Goal: Task Accomplishment & Management: Use online tool/utility

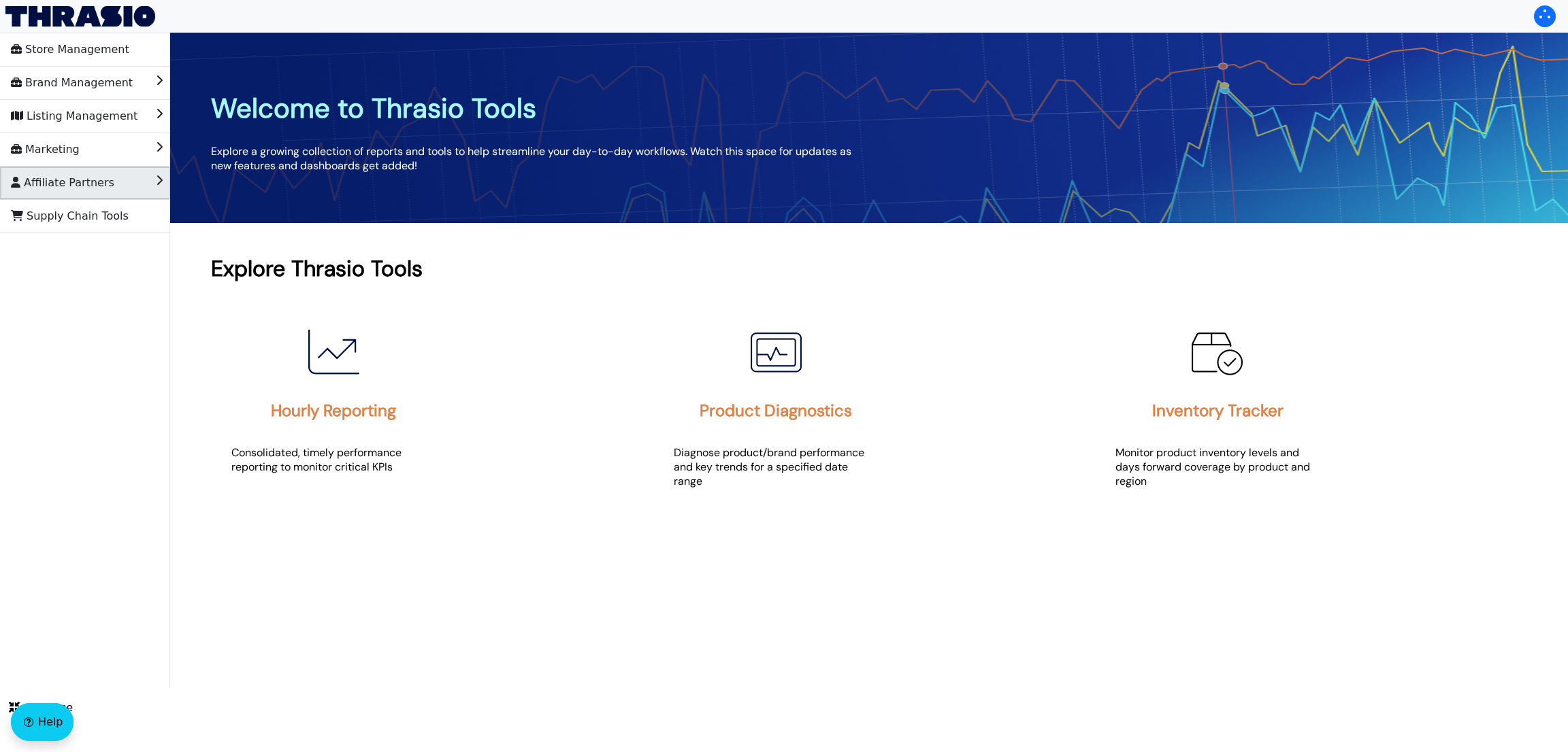
click at [112, 188] on li "Affiliate Partners" at bounding box center [85, 184] width 170 height 33
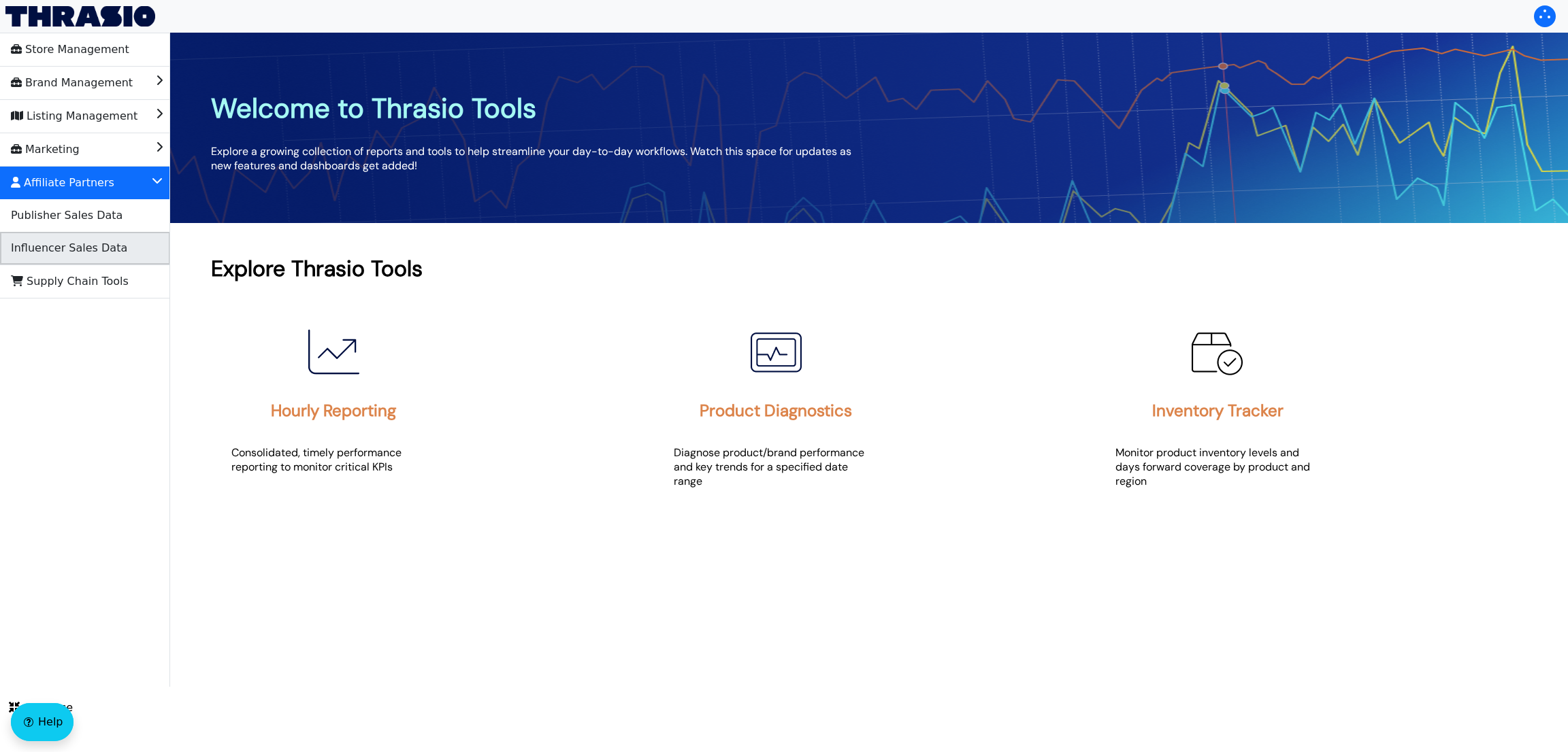
click at [113, 242] on li "Influencer Sales Data" at bounding box center [85, 249] width 170 height 33
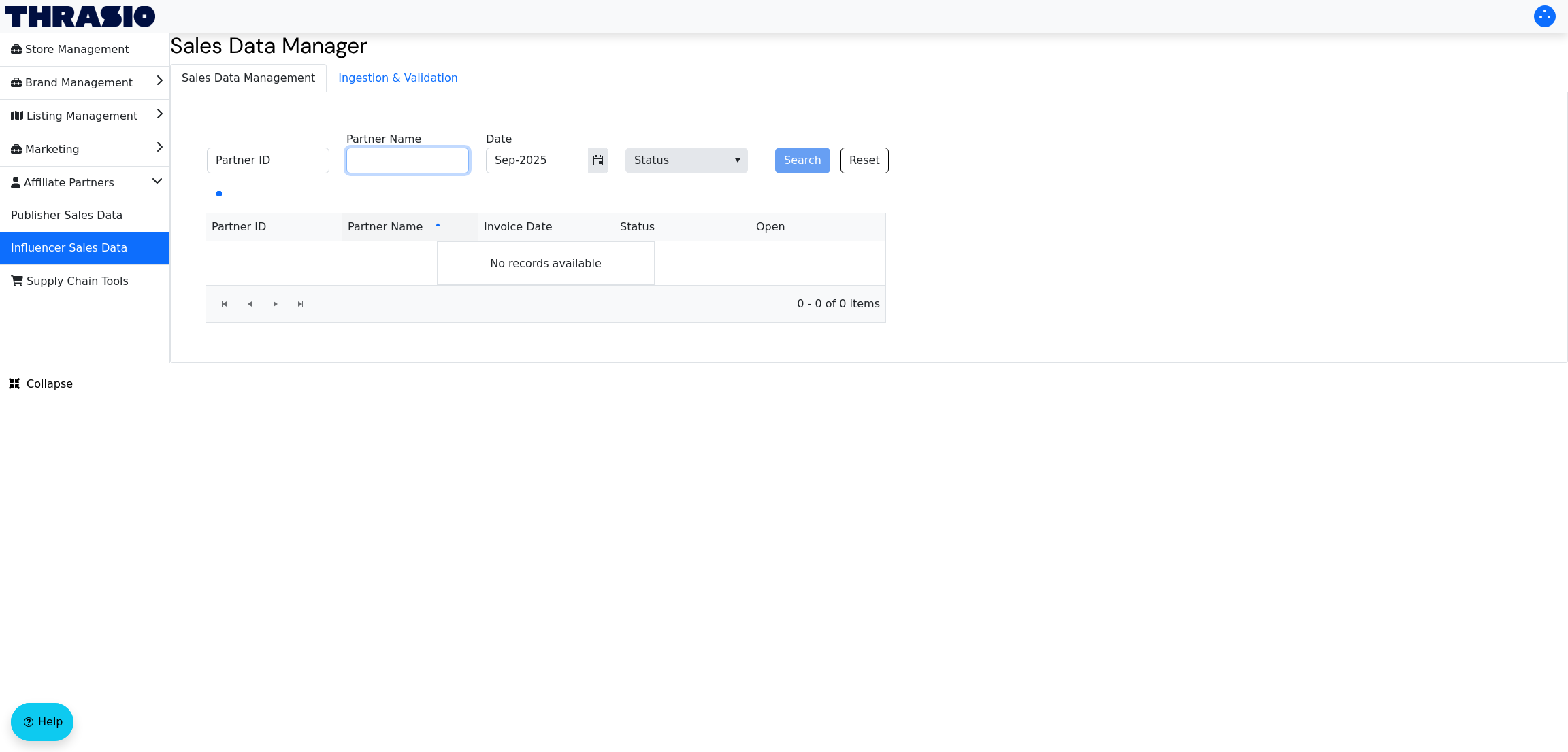
paste input "[PERSON_NAME]"
click at [381, 167] on input "[PERSON_NAME]" at bounding box center [407, 160] width 122 height 26
type input "[PERSON_NAME]"
click at [786, 167] on button "Search" at bounding box center [803, 160] width 55 height 26
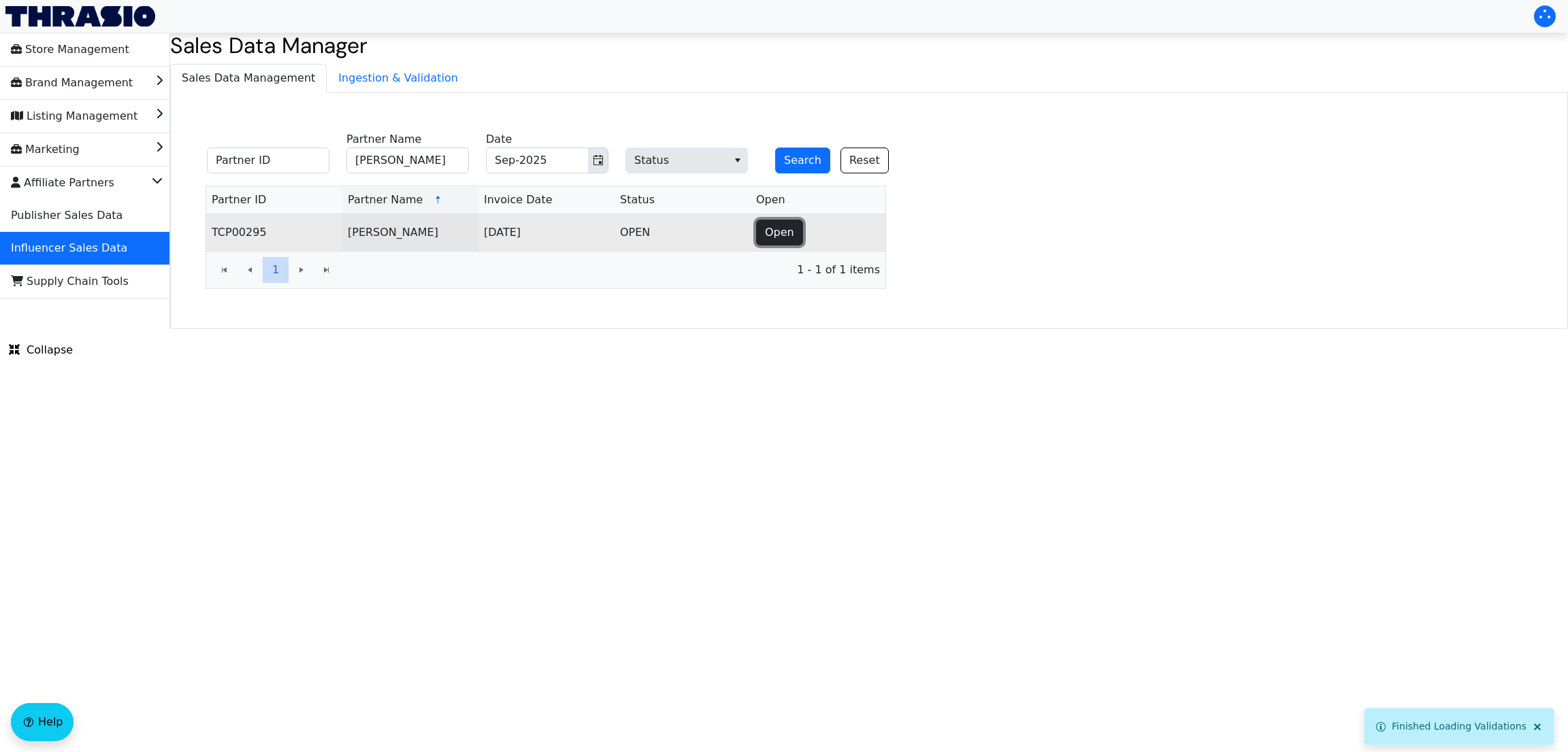
click at [779, 235] on span "Open" at bounding box center [780, 232] width 29 height 17
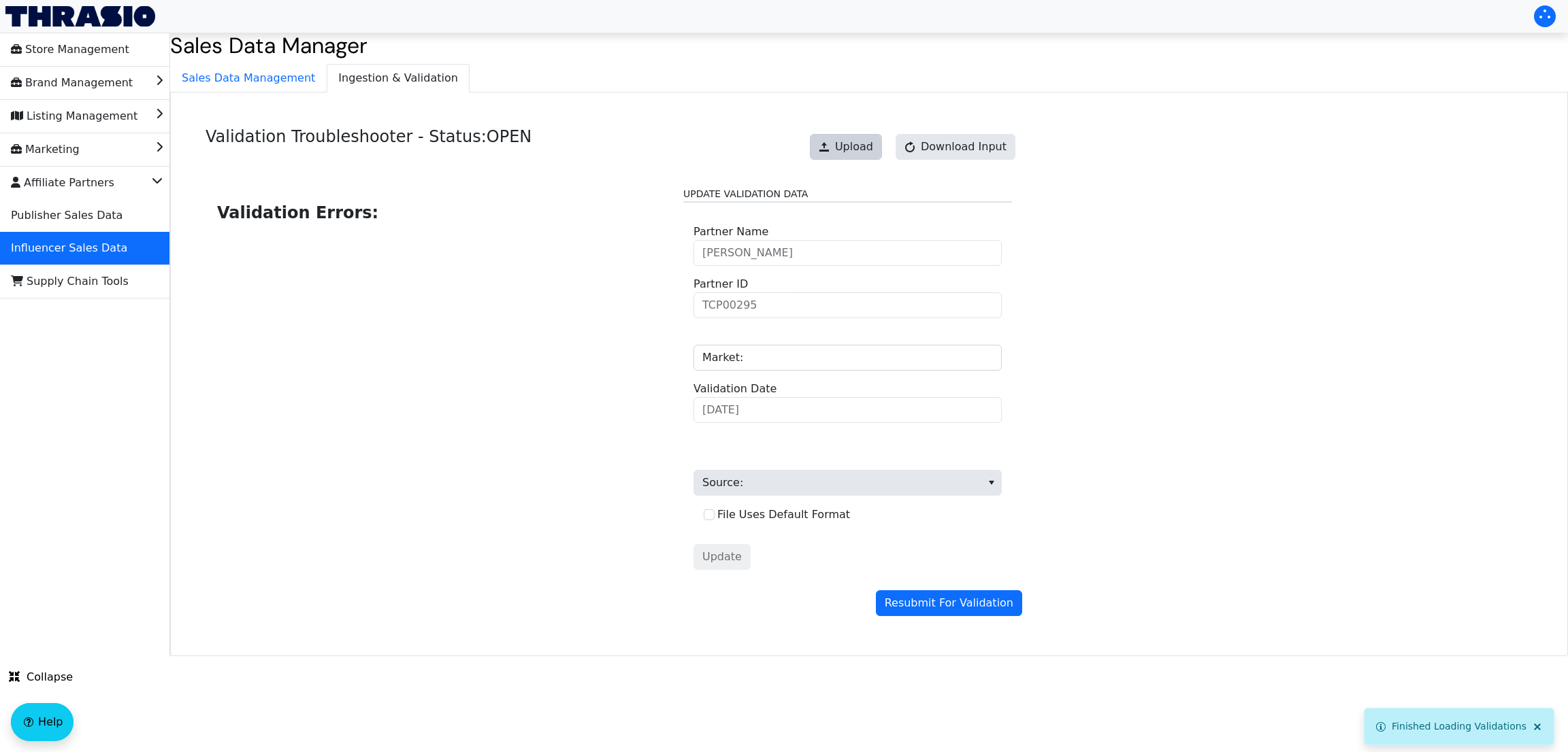
drag, startPoint x: 858, startPoint y: 164, endPoint x: 853, endPoint y: 158, distance: 7.8
click at [853, 158] on div "Upload Download Input" at bounding box center [912, 147] width 219 height 40
click at [853, 158] on button "Upload" at bounding box center [846, 147] width 72 height 26
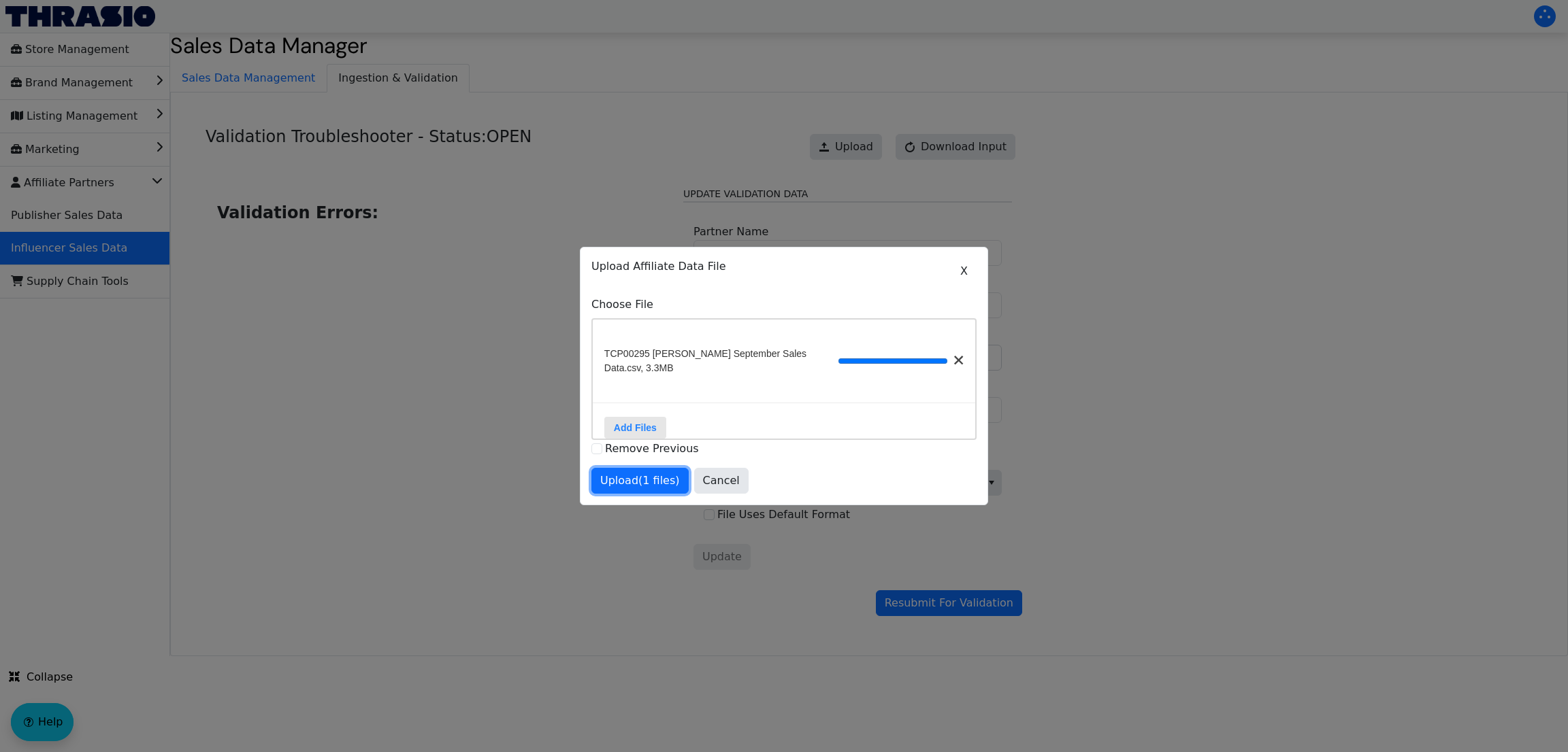
click at [648, 478] on span "Upload (1 files)" at bounding box center [641, 481] width 80 height 17
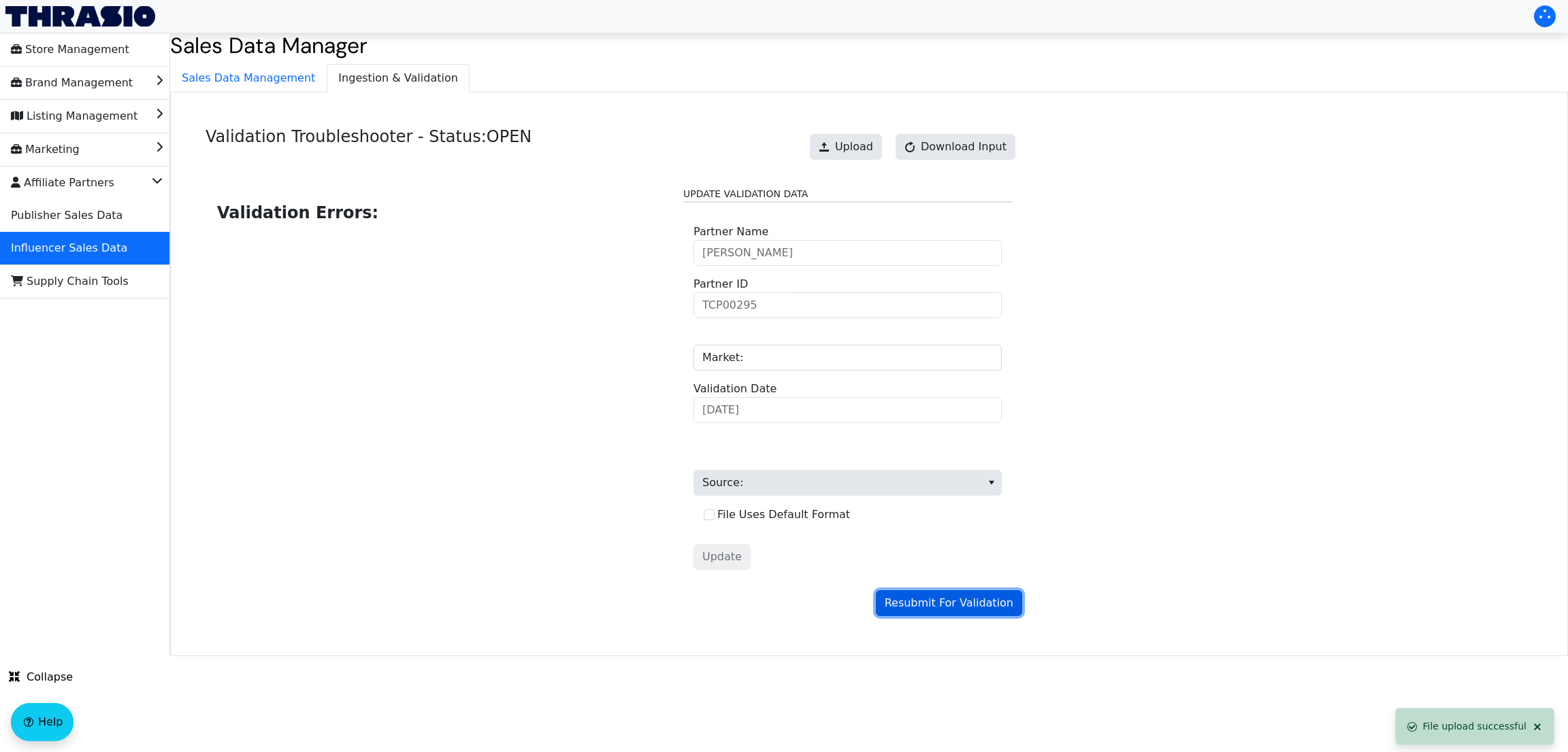
click at [962, 478] on span "Resubmit For Validation" at bounding box center [949, 603] width 128 height 17
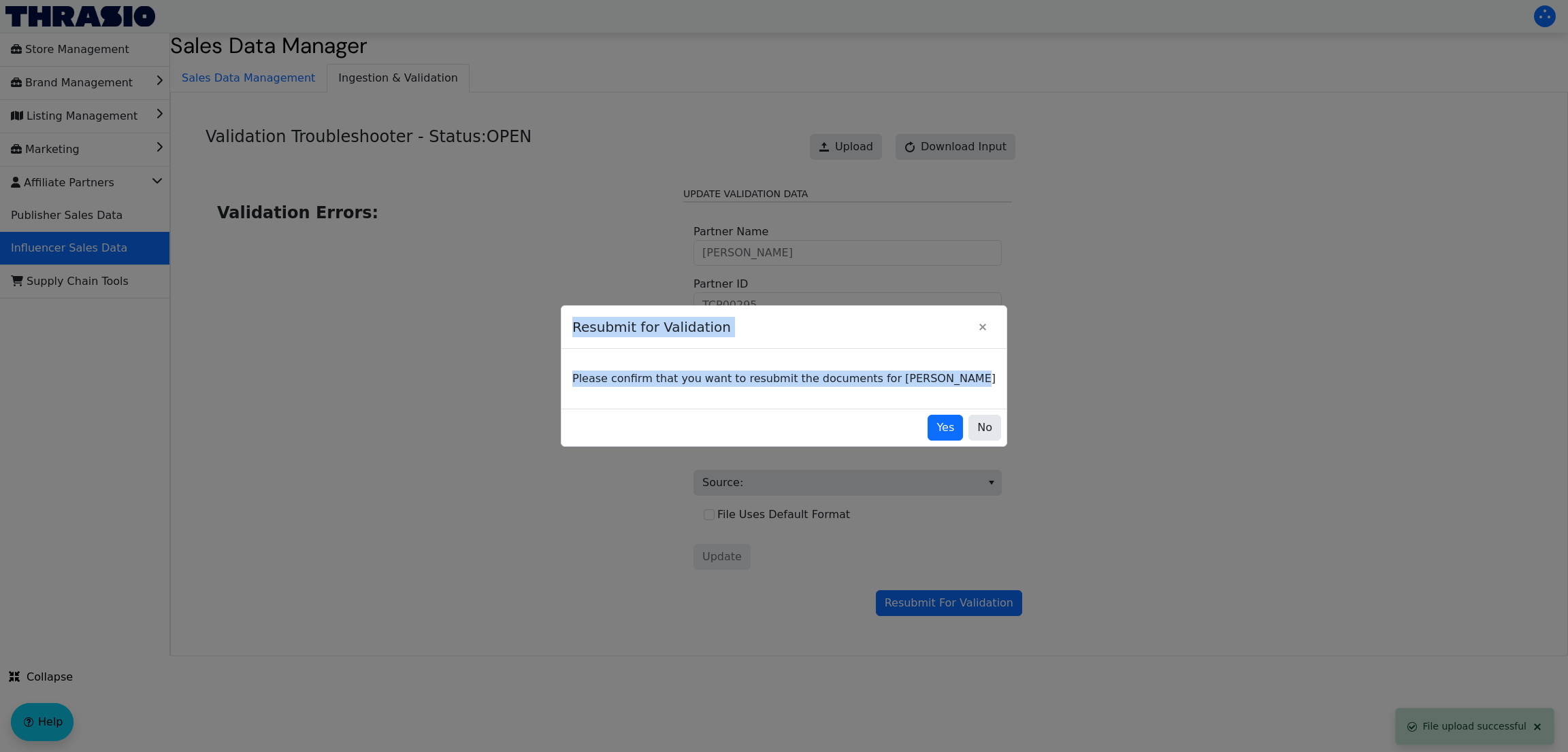
drag, startPoint x: 905, startPoint y: 412, endPoint x: 923, endPoint y: 448, distance: 40.2
click at [923, 448] on div "Resubmit for Validation Please confirm that you want to resubmit the documents …" at bounding box center [784, 376] width 1568 height 752
click at [937, 427] on span "Yes" at bounding box center [946, 427] width 17 height 17
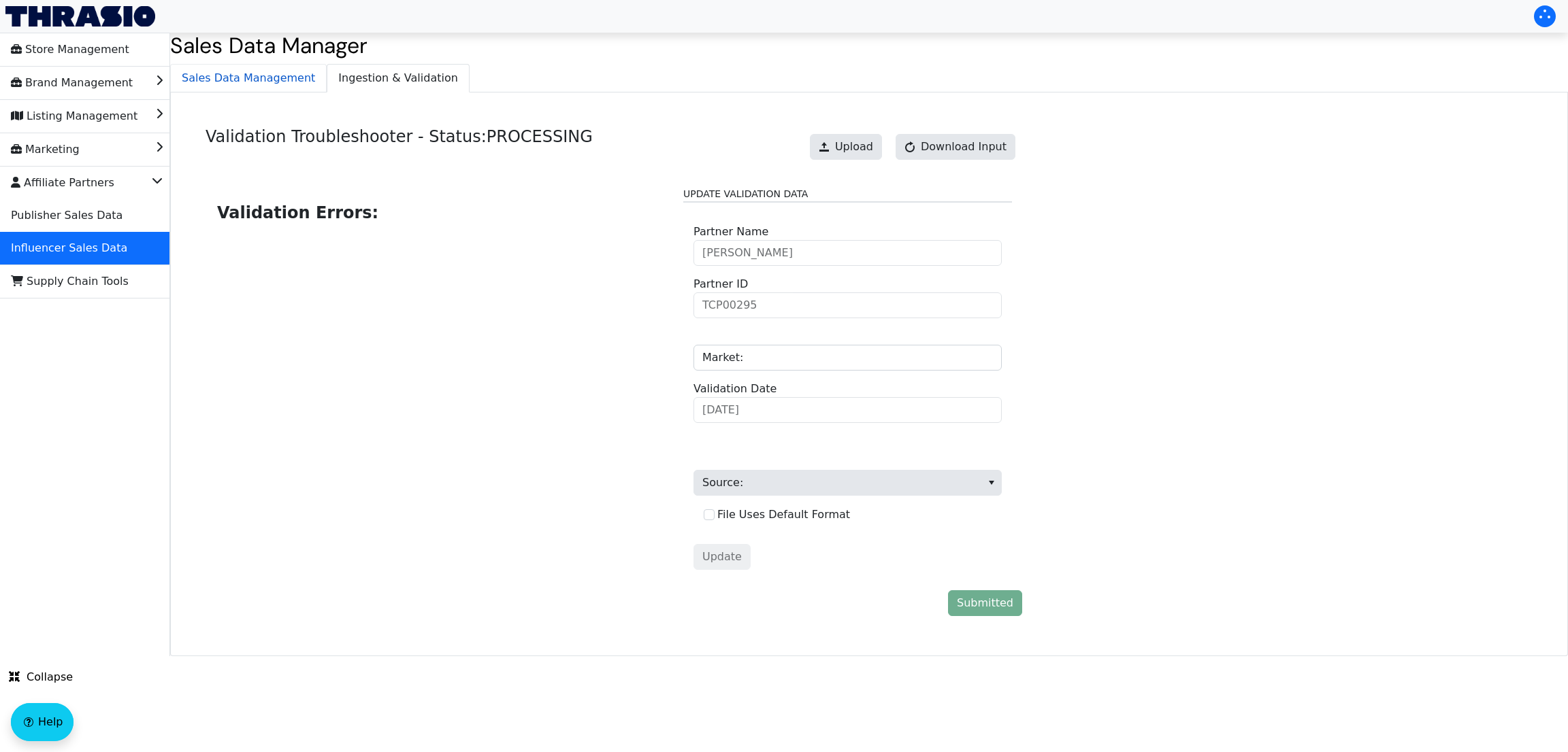
click at [271, 91] on span "Sales Data Management" at bounding box center [249, 79] width 156 height 27
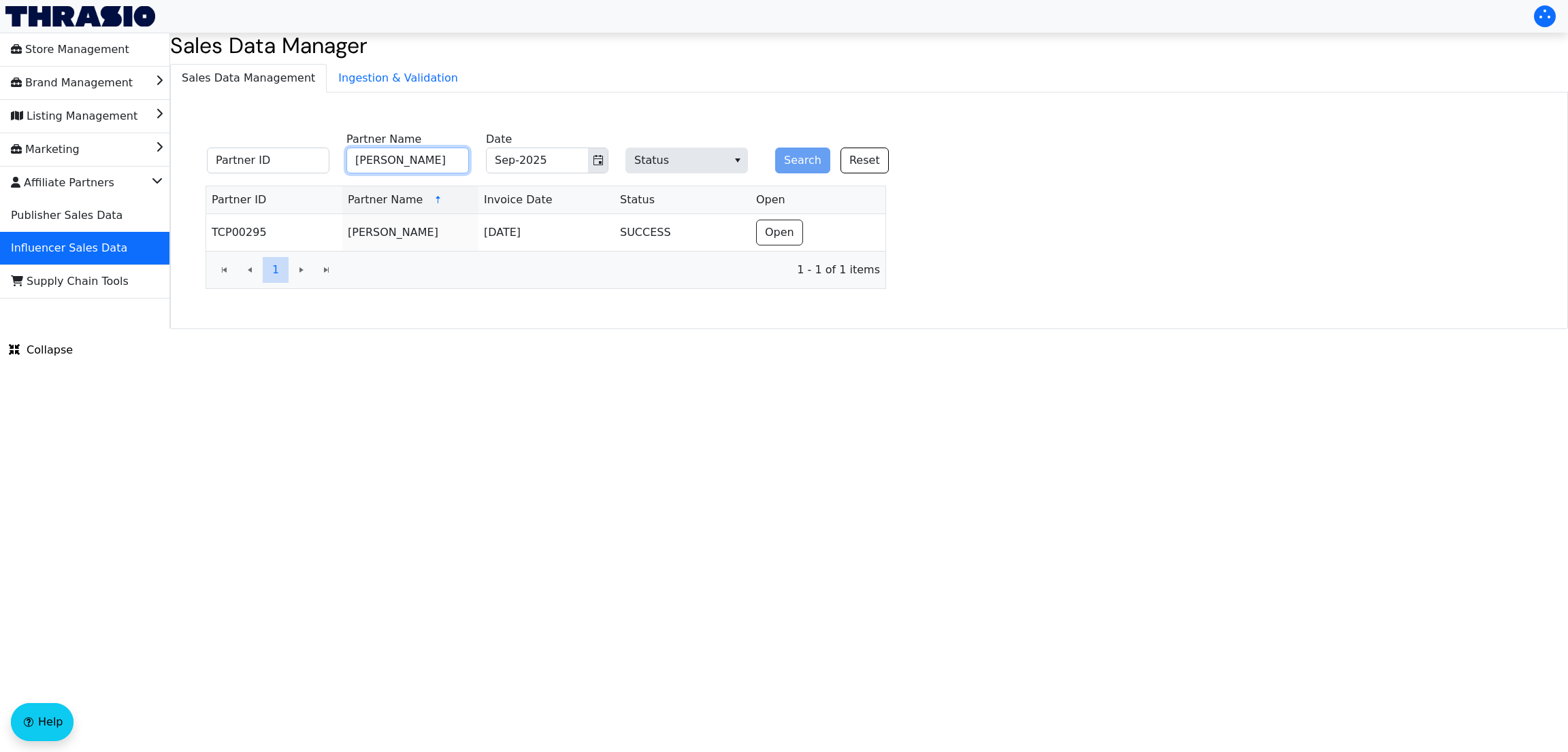
click at [407, 152] on input "[PERSON_NAME]" at bounding box center [407, 160] width 122 height 26
type input "[PERSON_NAME]"
paste input "TCP01584"
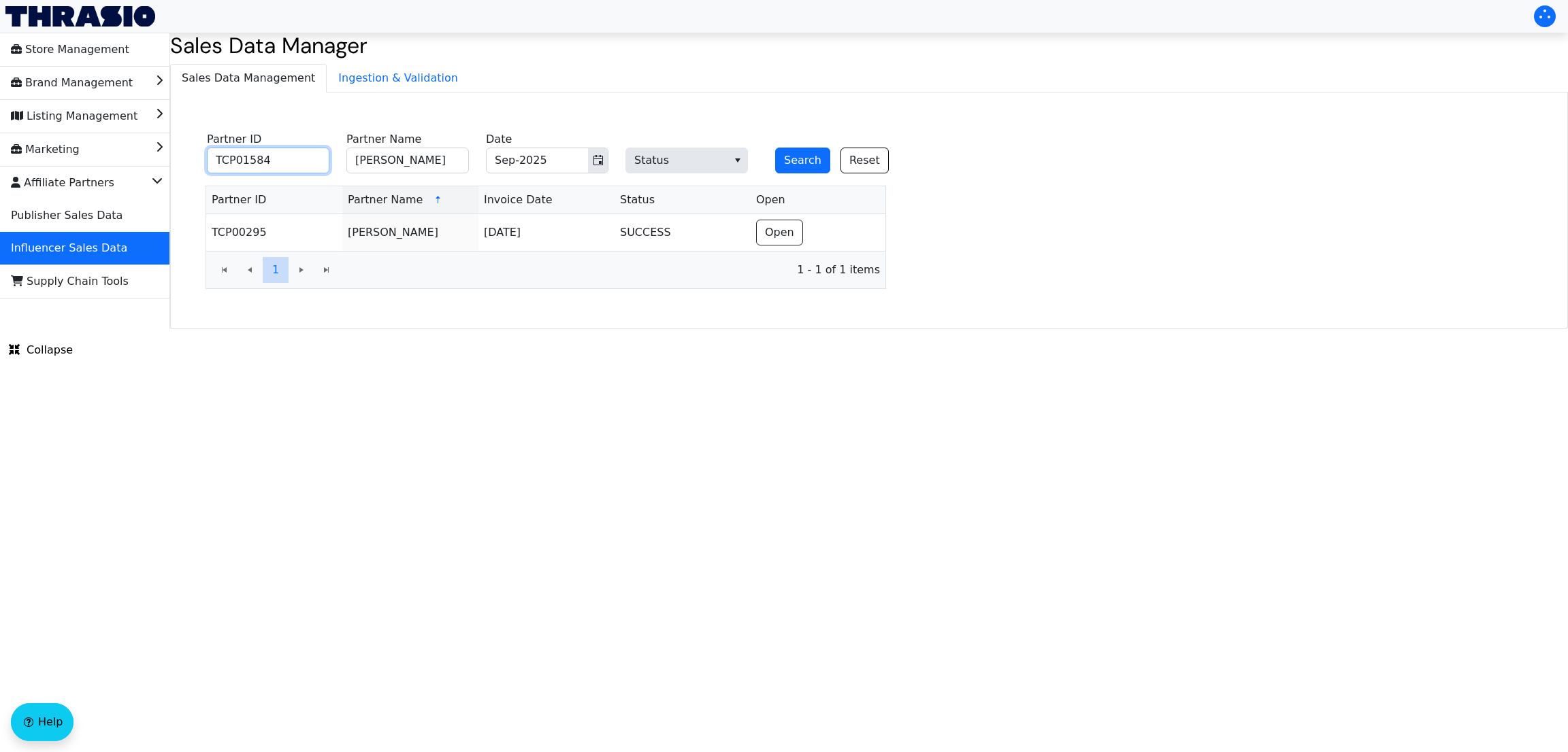
click at [268, 156] on input "TCP01584" at bounding box center [268, 160] width 122 height 26
type input "TCP01584"
click at [590, 160] on button "Toggle calendar" at bounding box center [598, 160] width 19 height 24
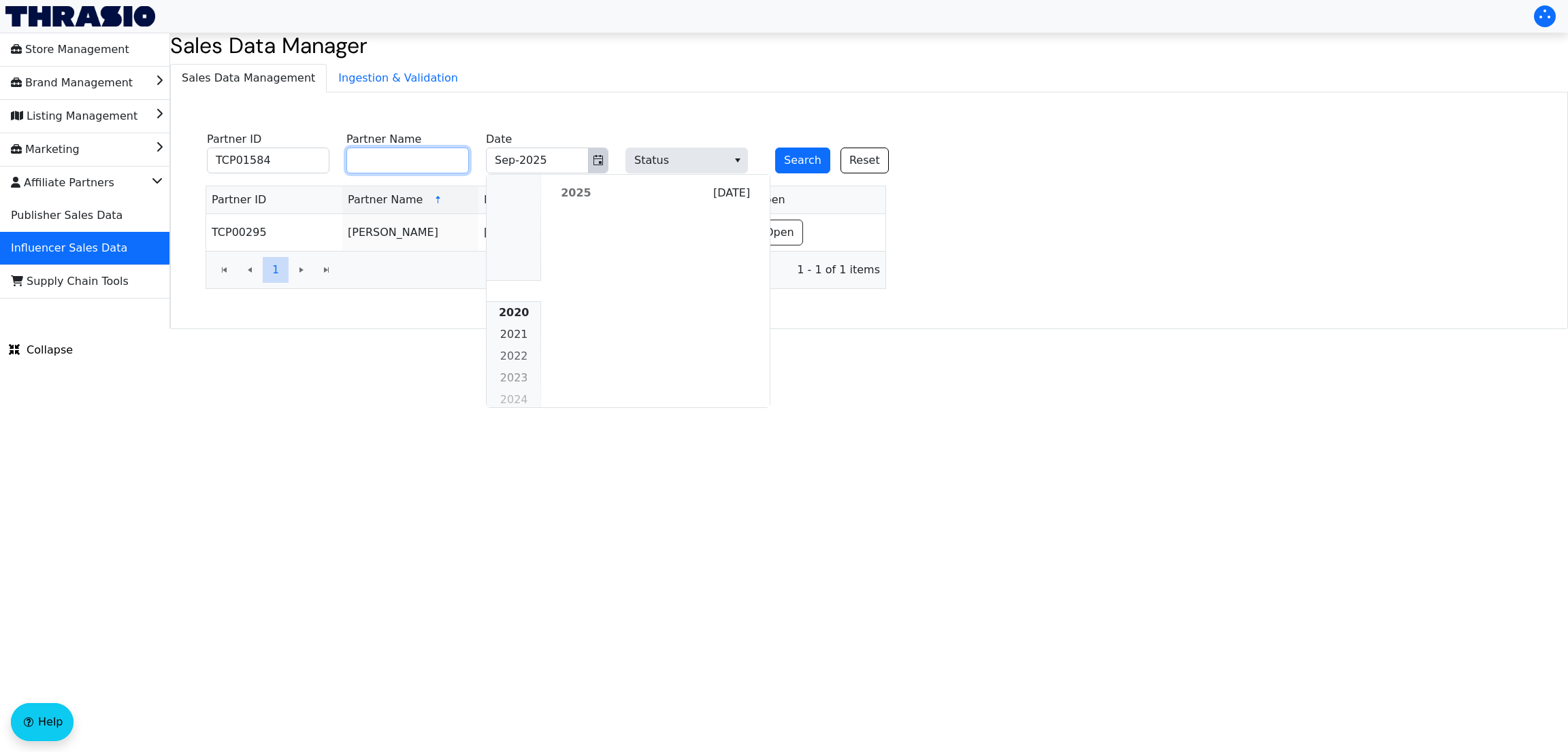
scroll to position [1241, 0]
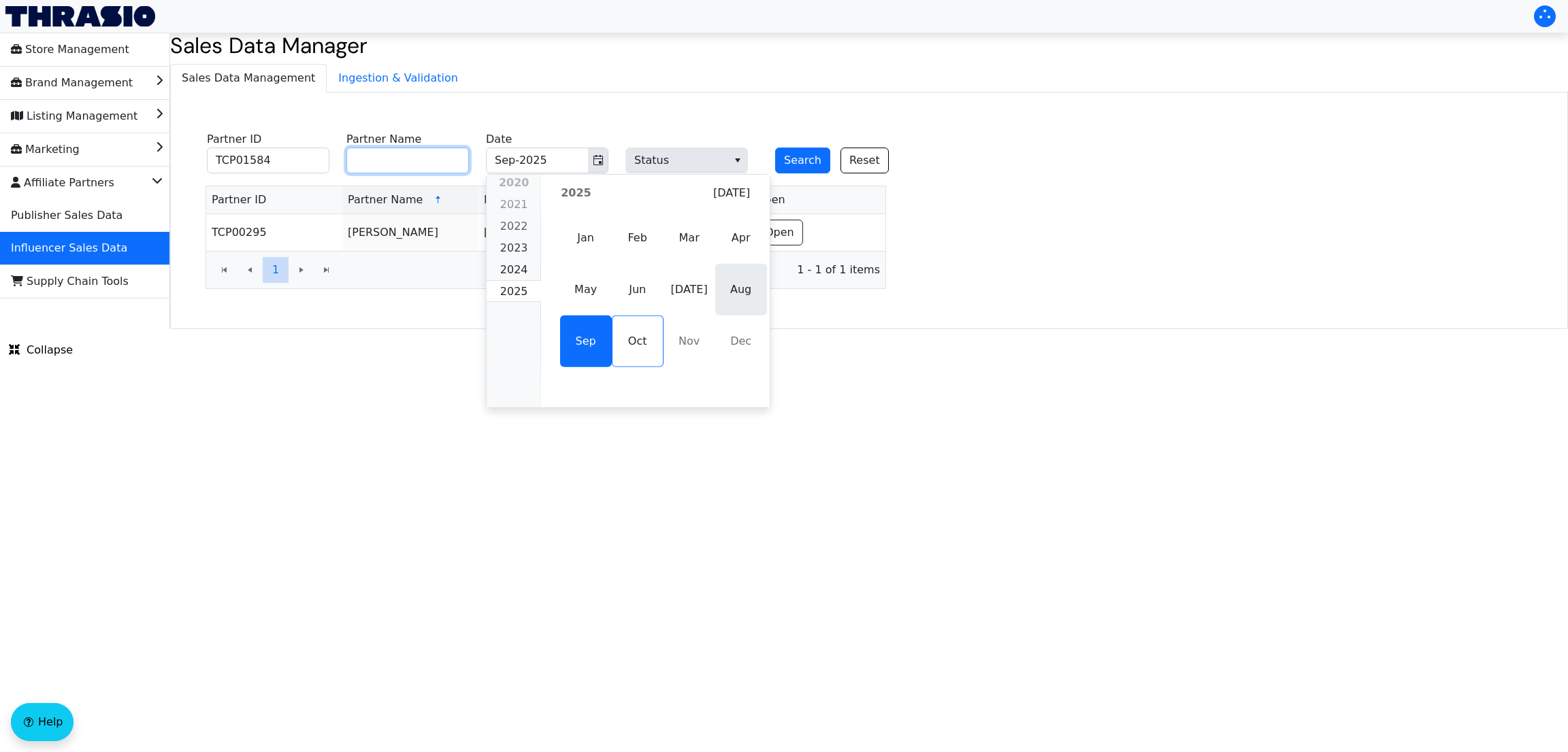
click at [715, 285] on span "Aug" at bounding box center [741, 290] width 52 height 51
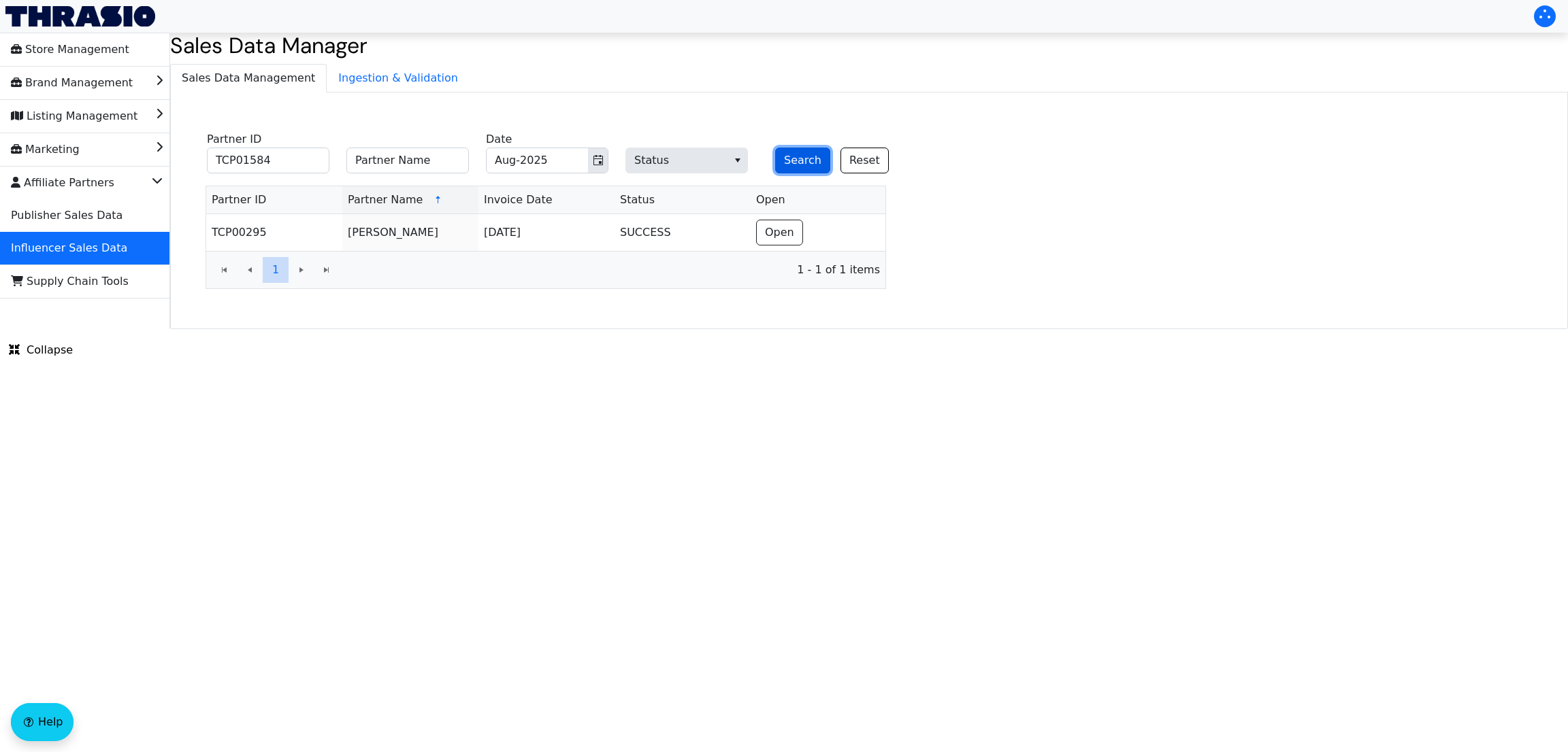
click at [801, 157] on button "Search" at bounding box center [803, 160] width 55 height 26
click at [797, 162] on button "Search" at bounding box center [803, 160] width 55 height 26
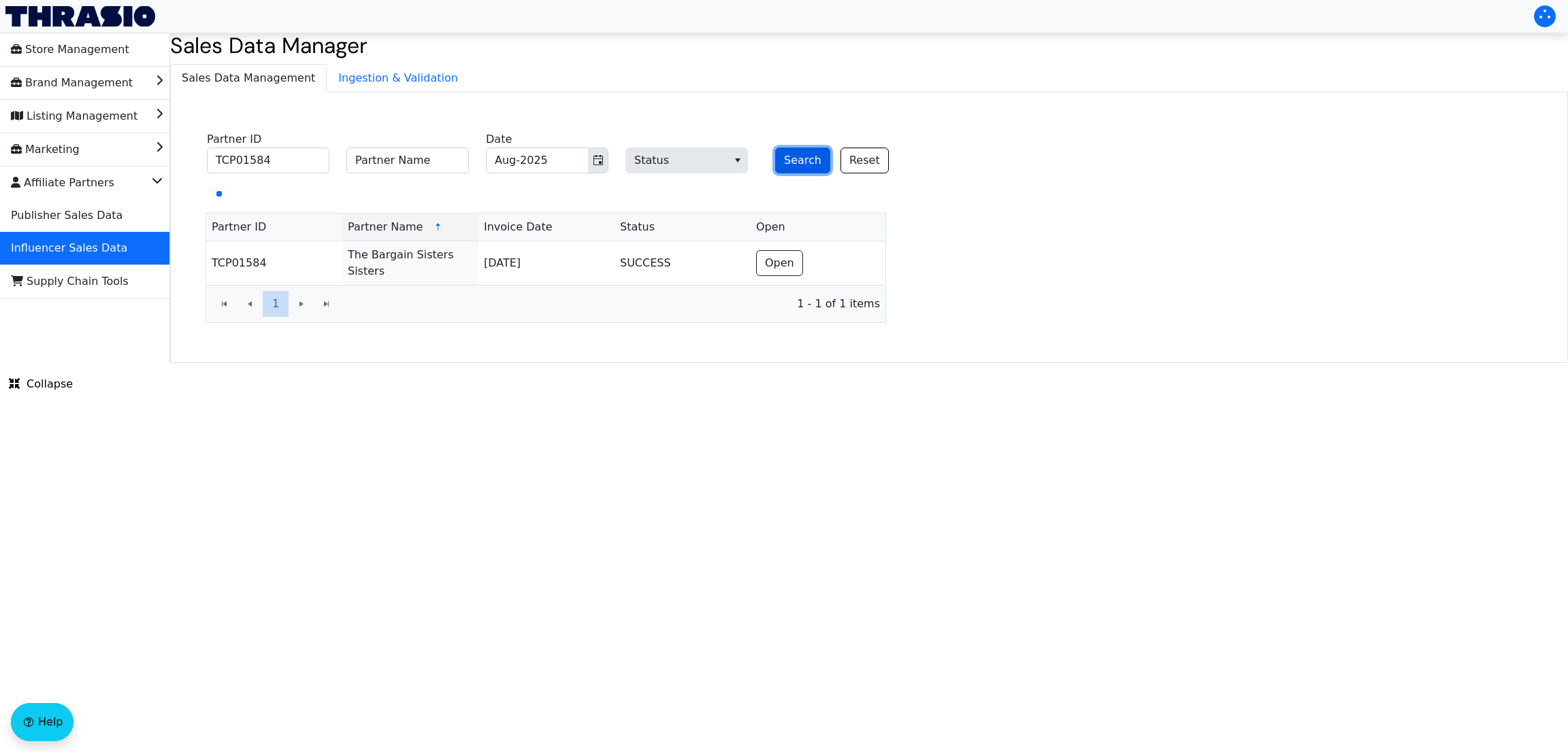
click at [797, 162] on button "Search" at bounding box center [803, 160] width 55 height 26
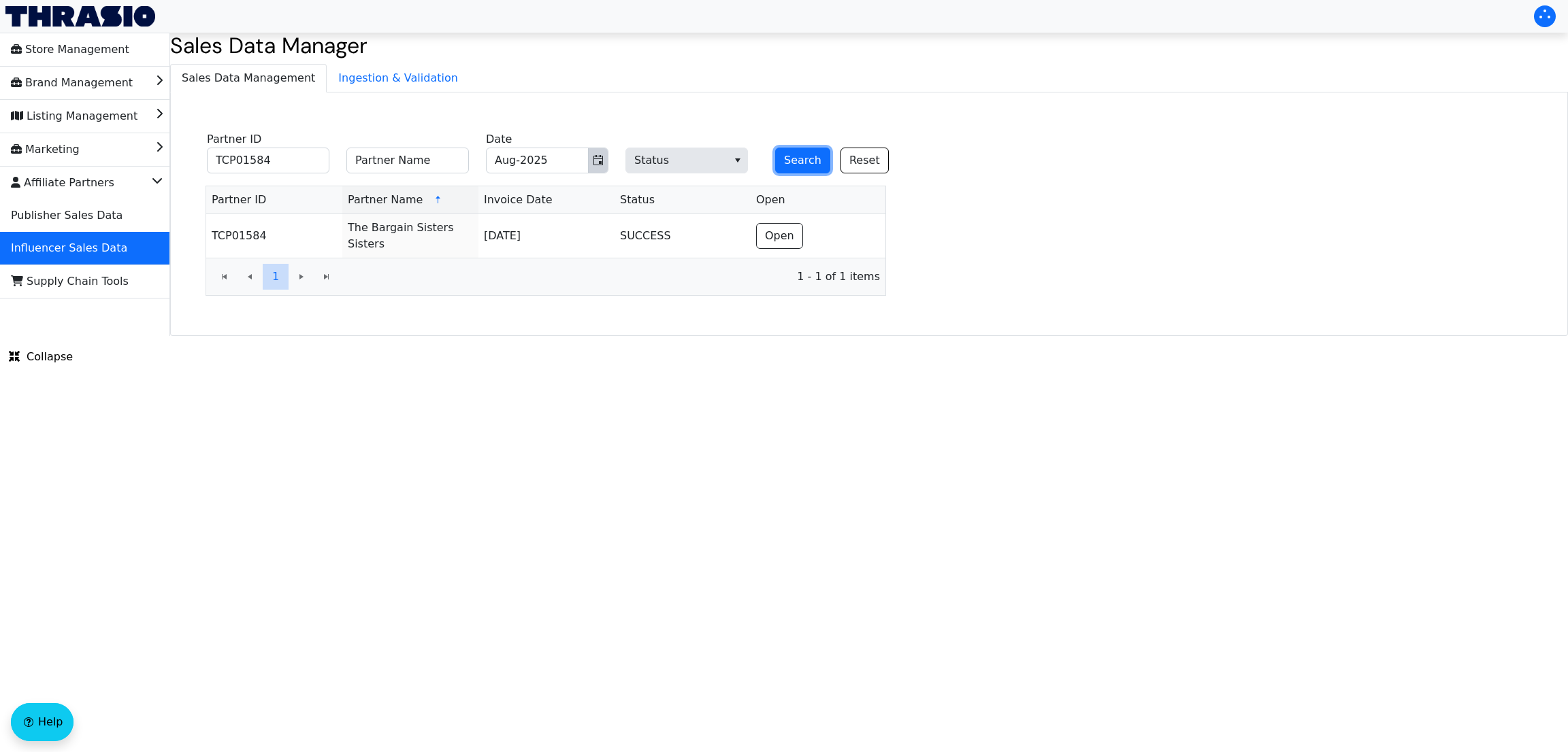
click at [601, 169] on button "Toggle calendar" at bounding box center [598, 160] width 19 height 24
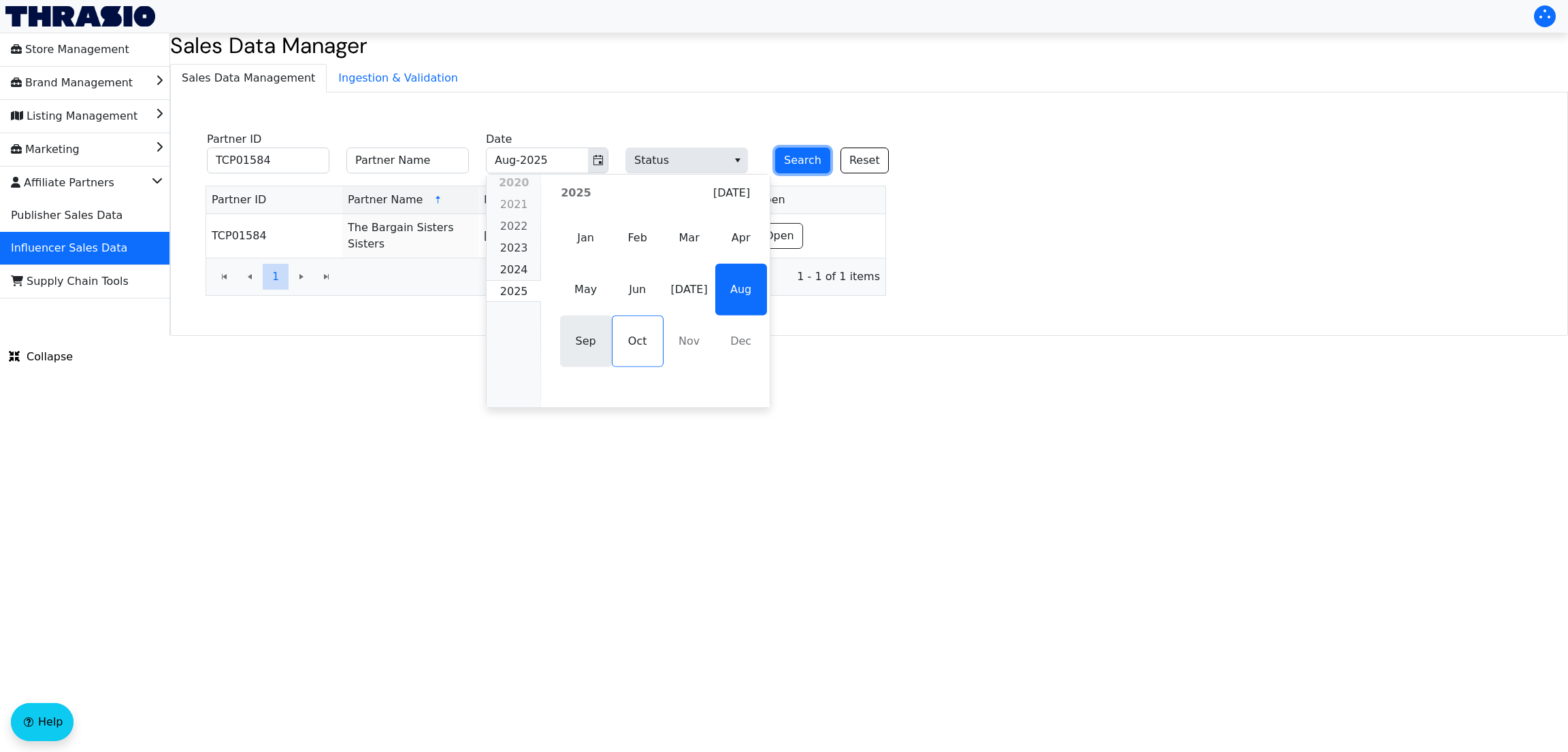
click at [582, 349] on span "Sep" at bounding box center [585, 341] width 52 height 51
type input "Sep-2025"
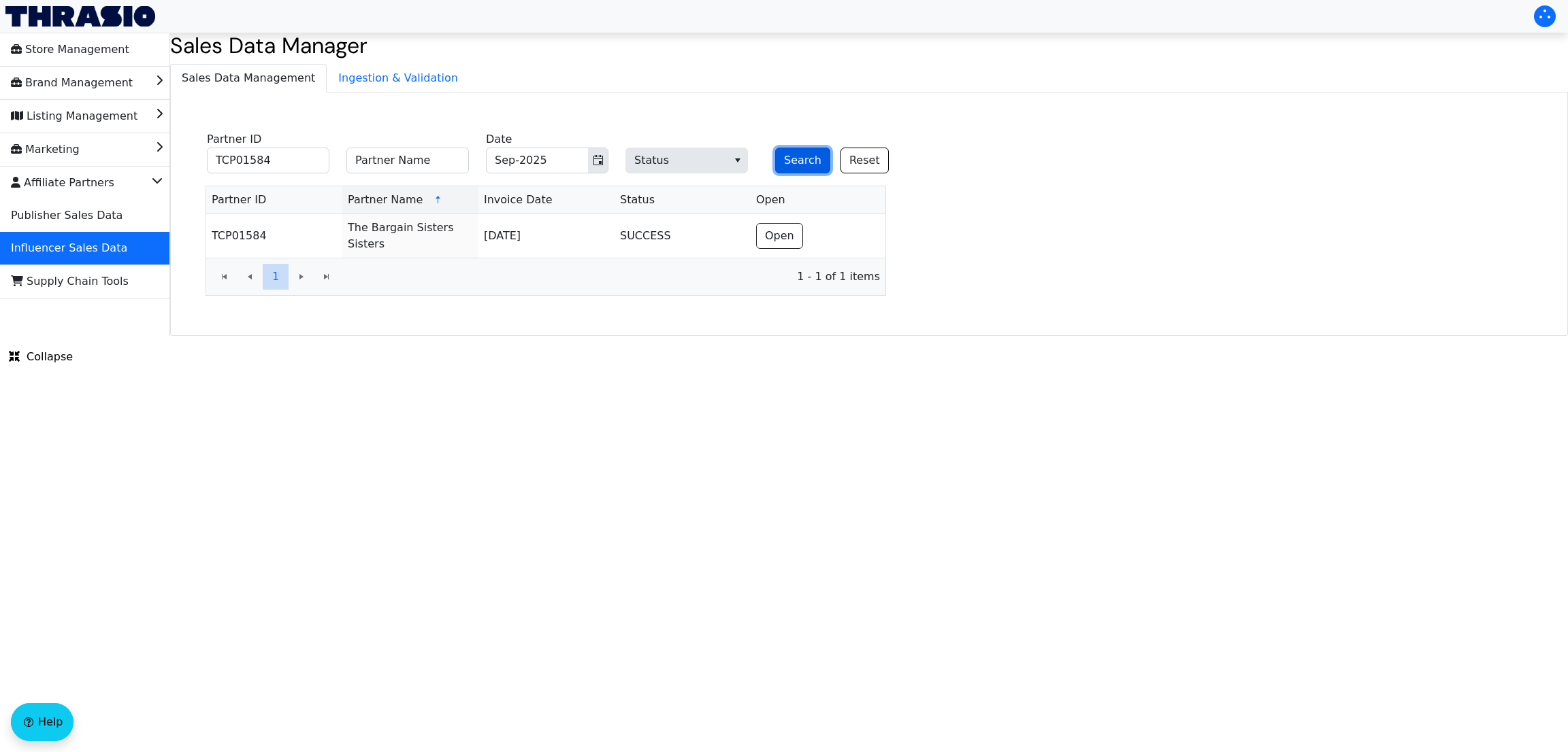
click at [805, 163] on button "Search" at bounding box center [803, 160] width 55 height 26
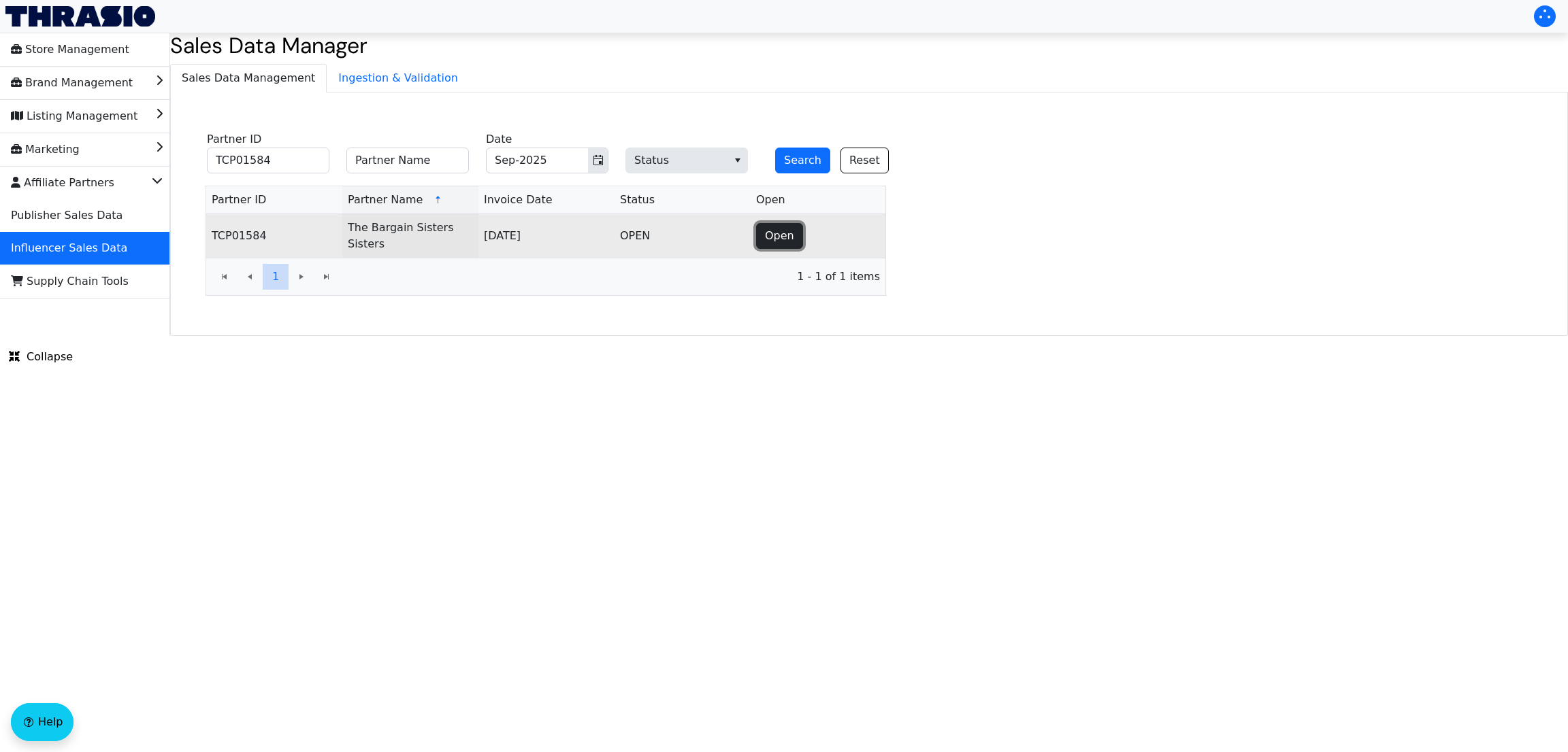
click at [780, 234] on span "Open" at bounding box center [780, 236] width 29 height 17
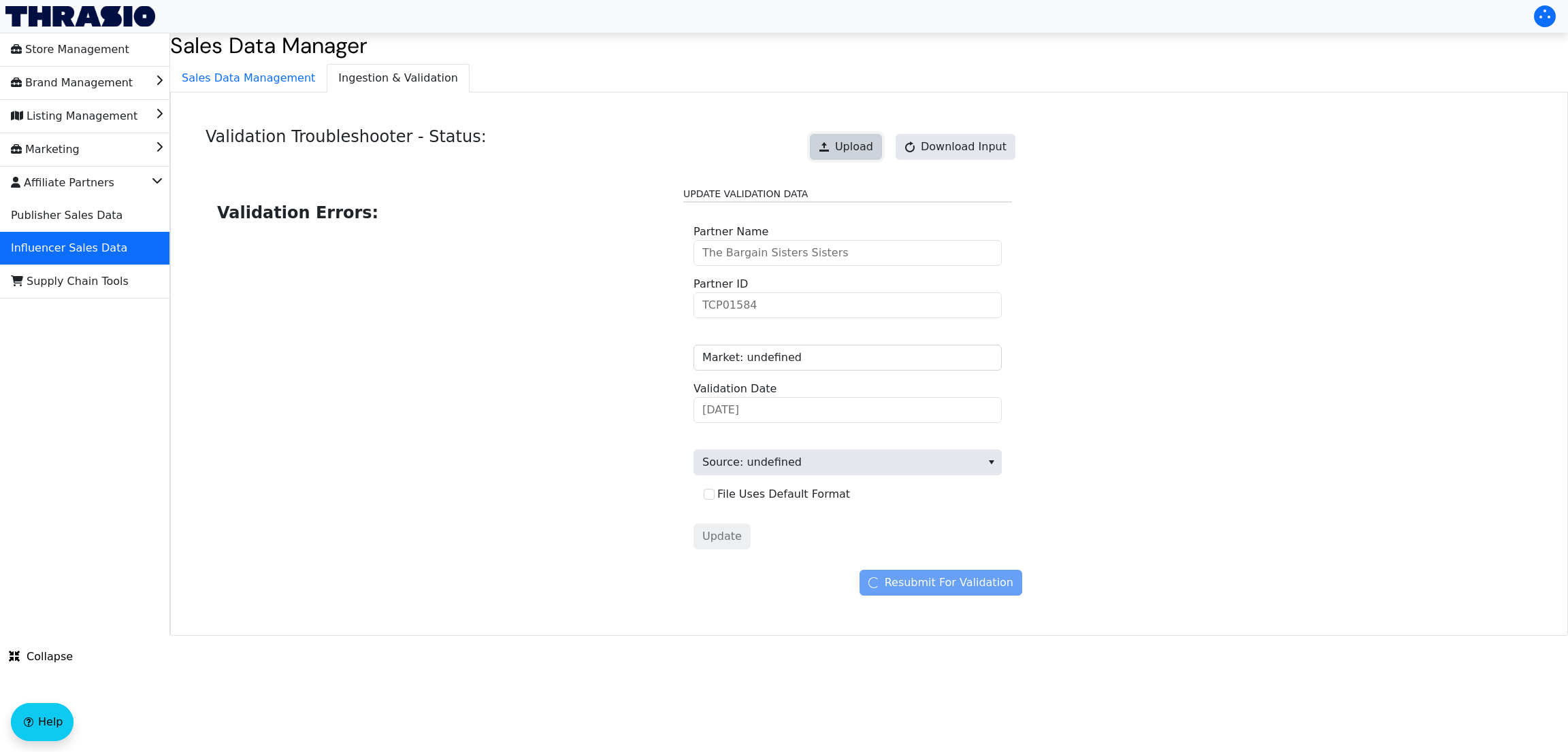
click at [846, 144] on span "Upload" at bounding box center [854, 147] width 38 height 17
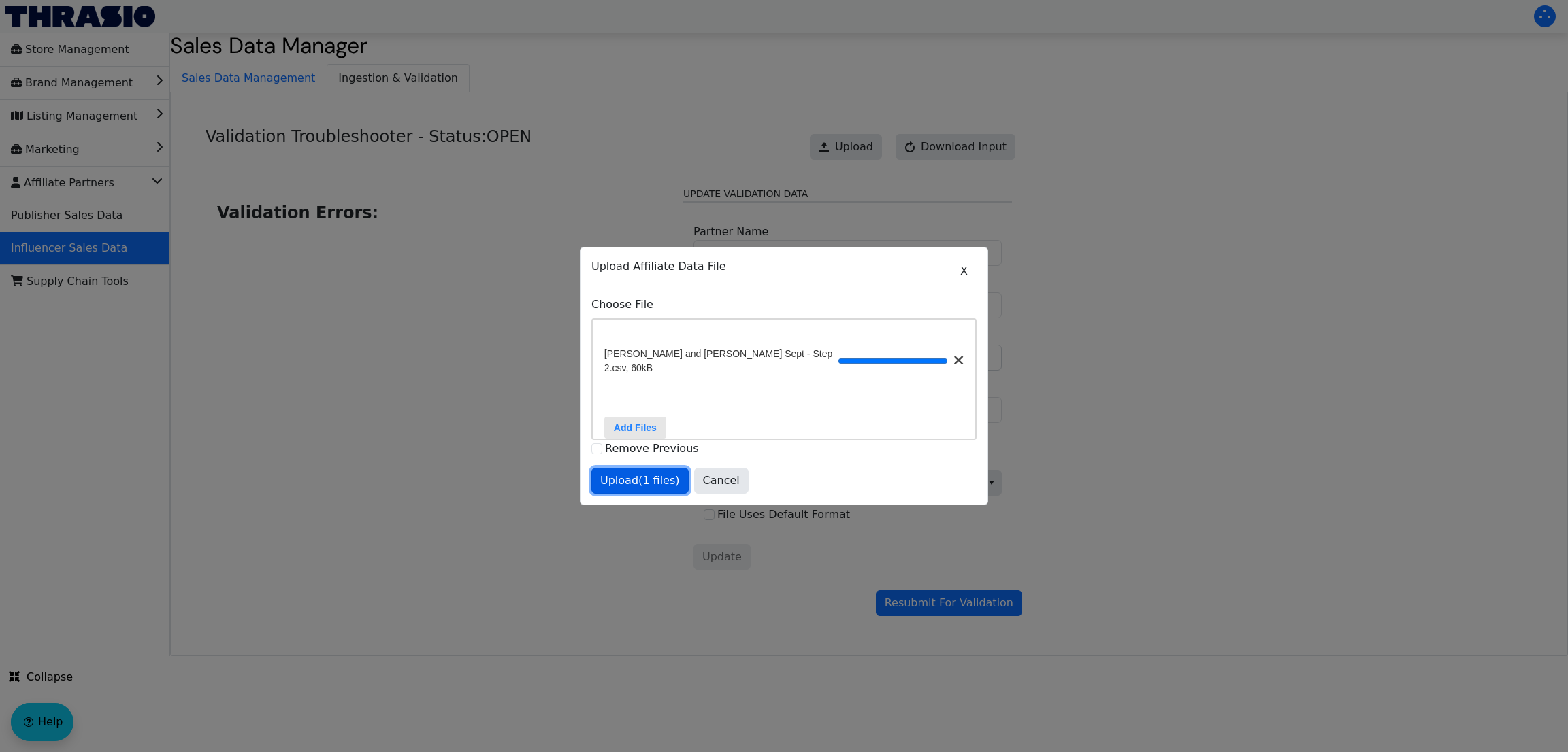
click at [640, 478] on span "Upload (1 files)" at bounding box center [641, 481] width 80 height 17
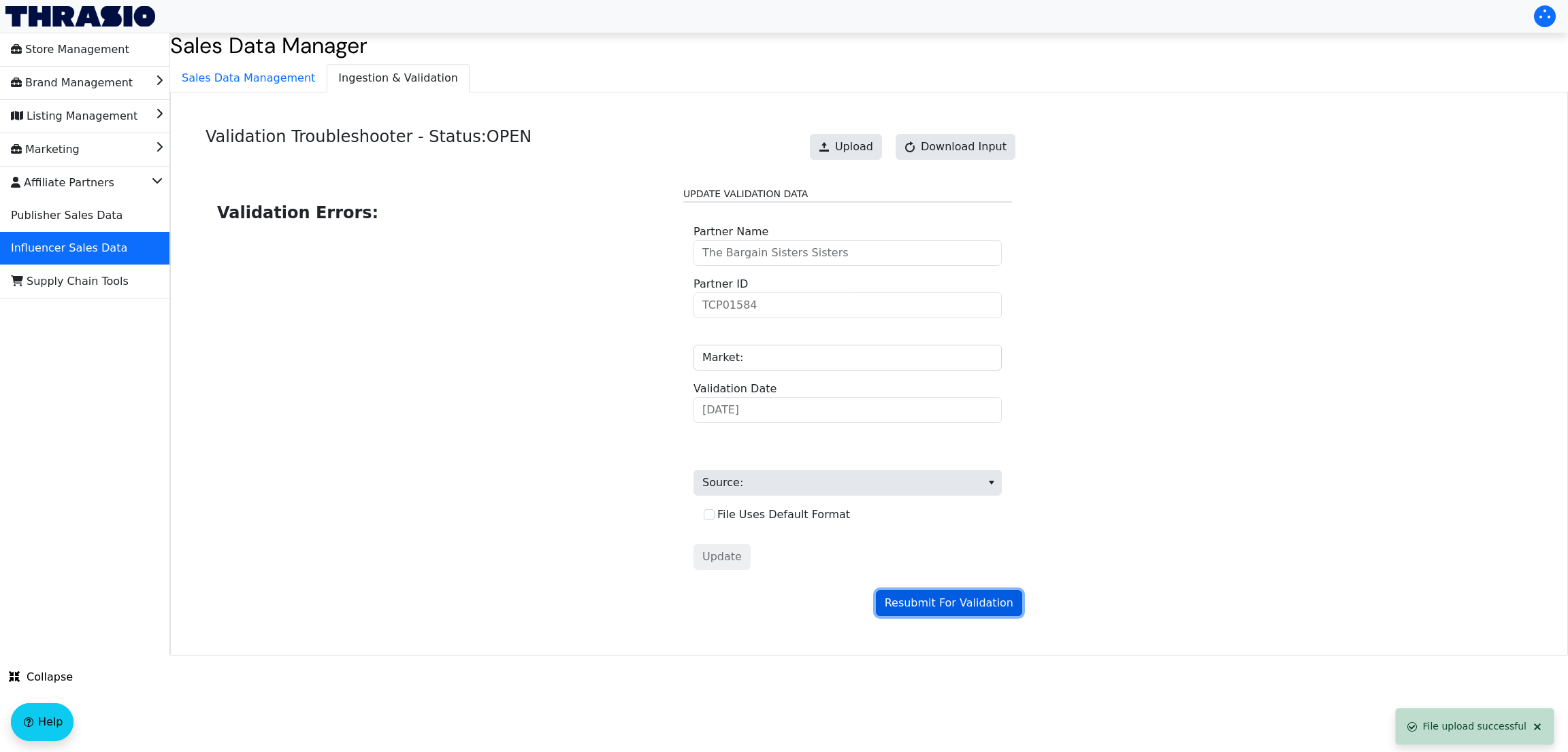
click at [958, 478] on span "Resubmit For Validation" at bounding box center [949, 603] width 128 height 17
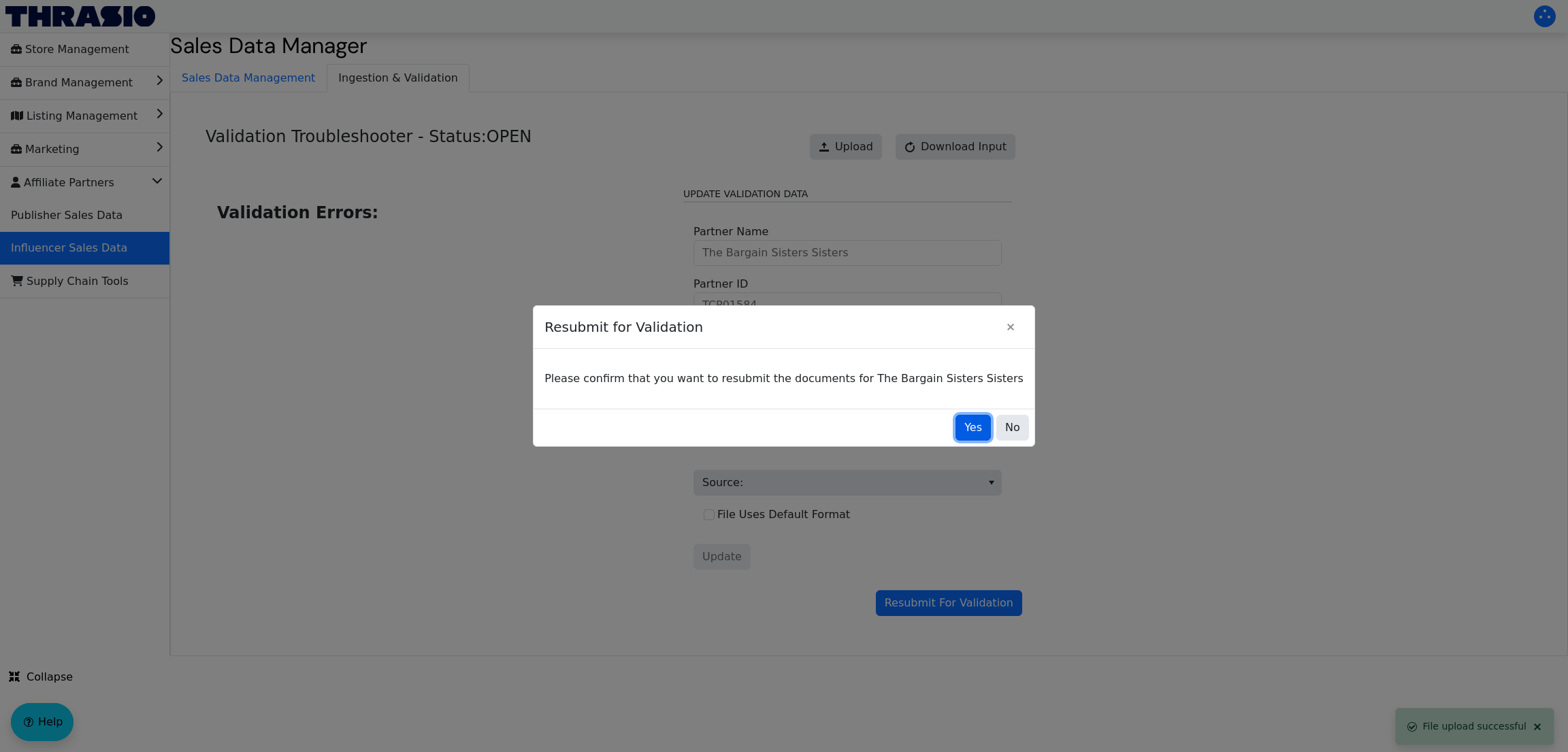
click at [964, 421] on span "Yes" at bounding box center [973, 427] width 17 height 17
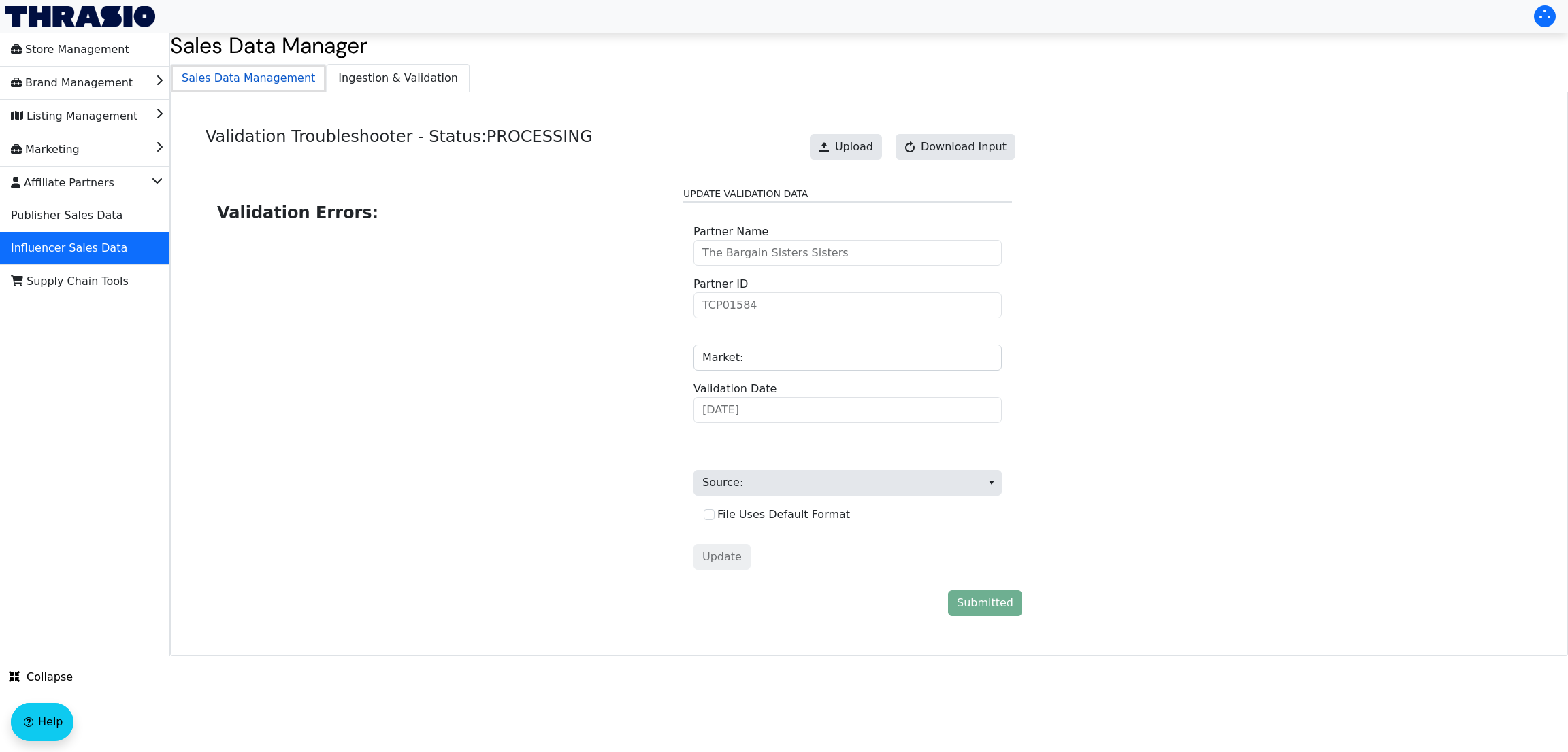
click at [226, 80] on span "Sales Data Management" at bounding box center [249, 79] width 156 height 27
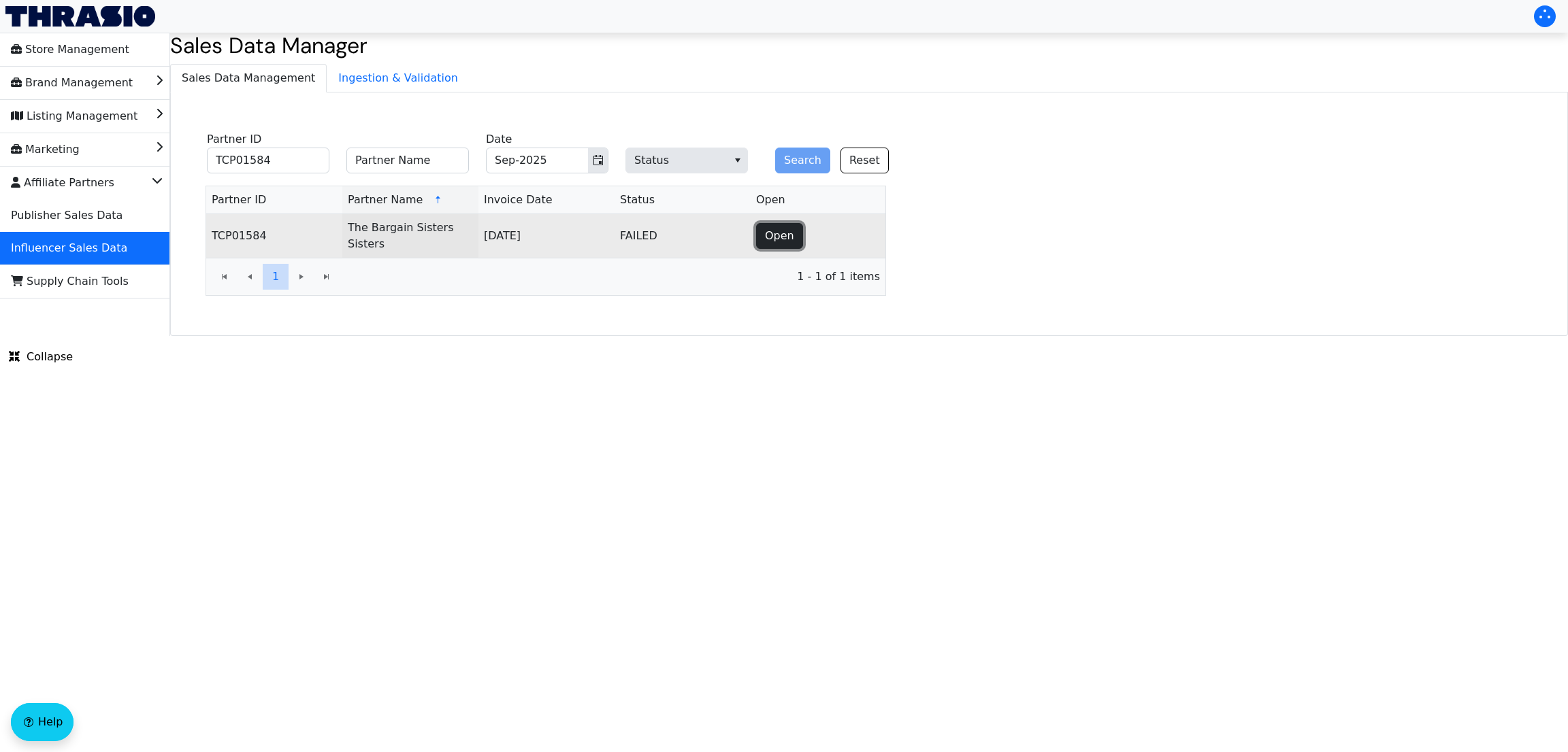
click at [763, 242] on button "Open" at bounding box center [780, 236] width 47 height 26
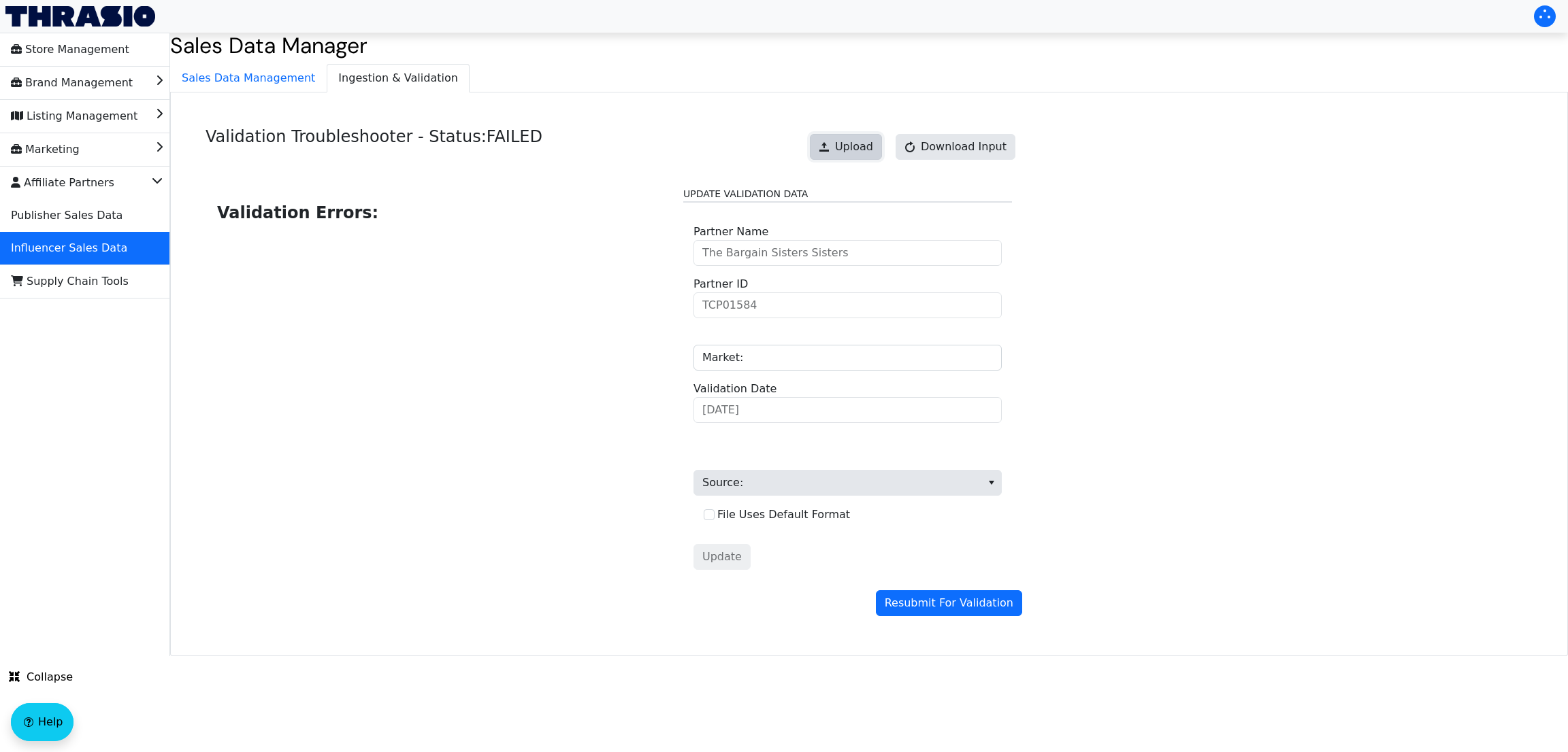
click at [856, 157] on button "Upload" at bounding box center [846, 147] width 72 height 26
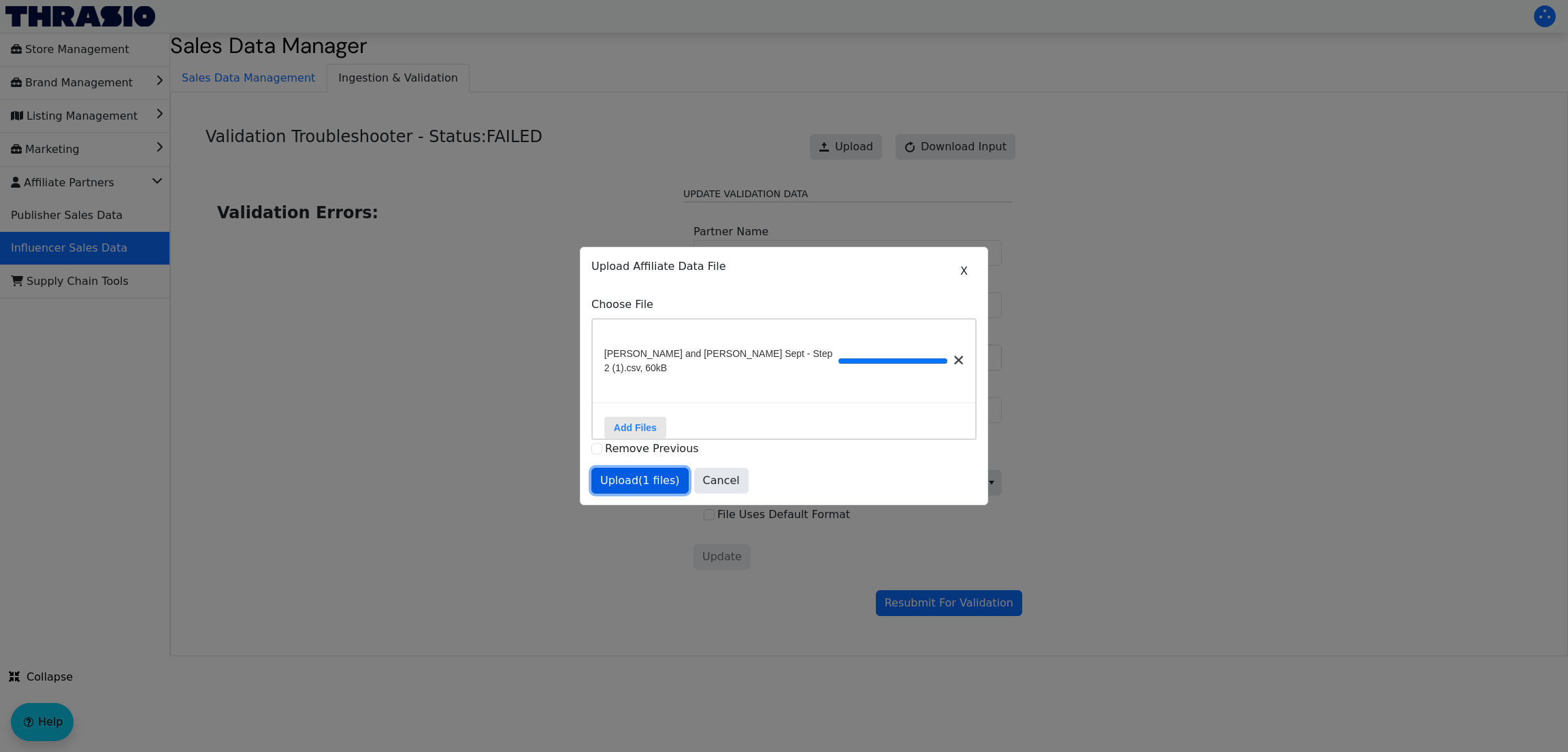
click at [631, 478] on span "Upload (1 files)" at bounding box center [641, 481] width 80 height 17
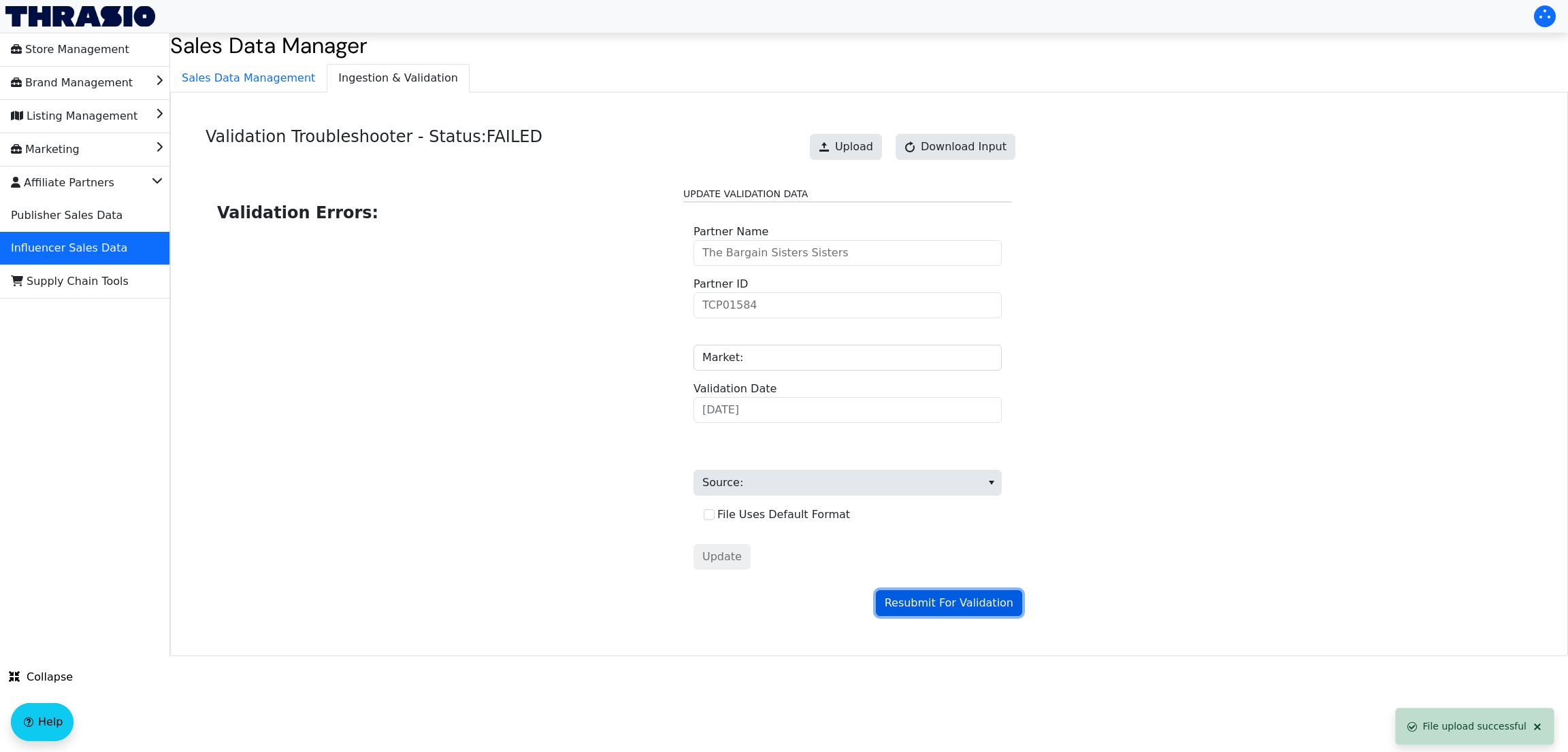
click at [943, 478] on span "Resubmit For Validation" at bounding box center [949, 603] width 128 height 17
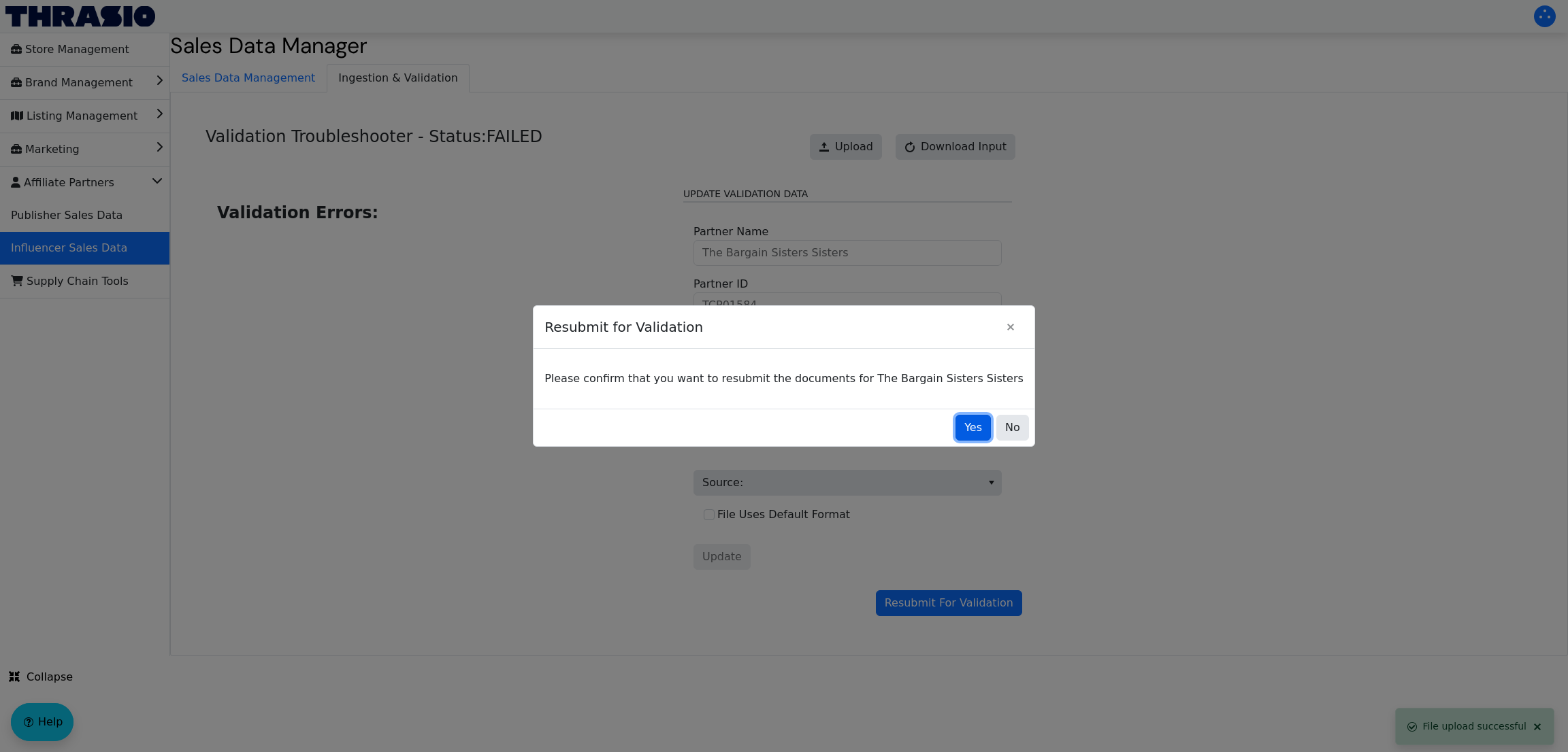
click at [964, 434] on span "Yes" at bounding box center [973, 427] width 17 height 17
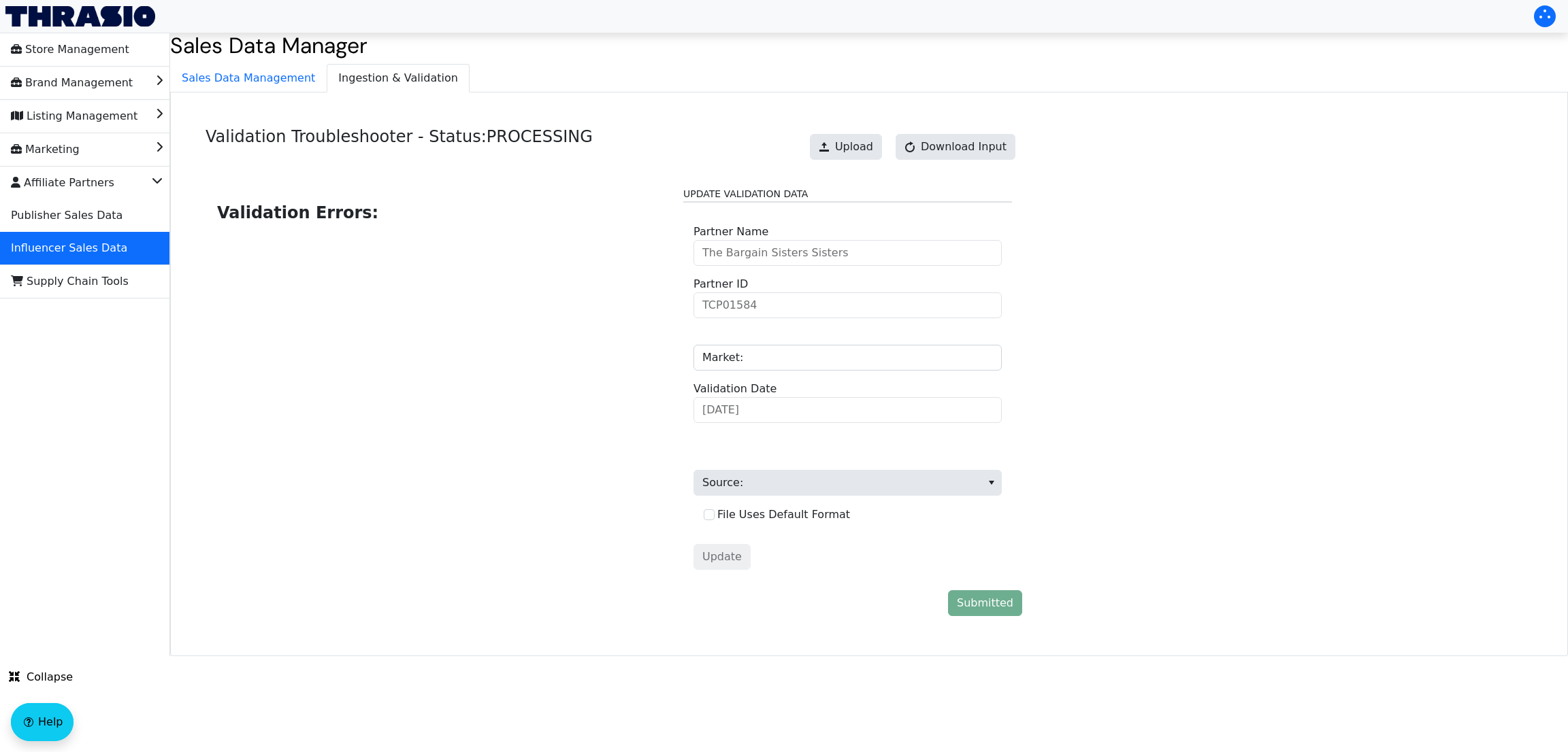
drag, startPoint x: 936, startPoint y: 434, endPoint x: 716, endPoint y: 177, distance: 338.3
click at [716, 177] on div "Validation Errors: Update Validation Data The Bargain Sisters Sisters Partner N…" at bounding box center [613, 384] width 817 height 414
click at [262, 66] on span "Sales Data Management" at bounding box center [249, 79] width 156 height 27
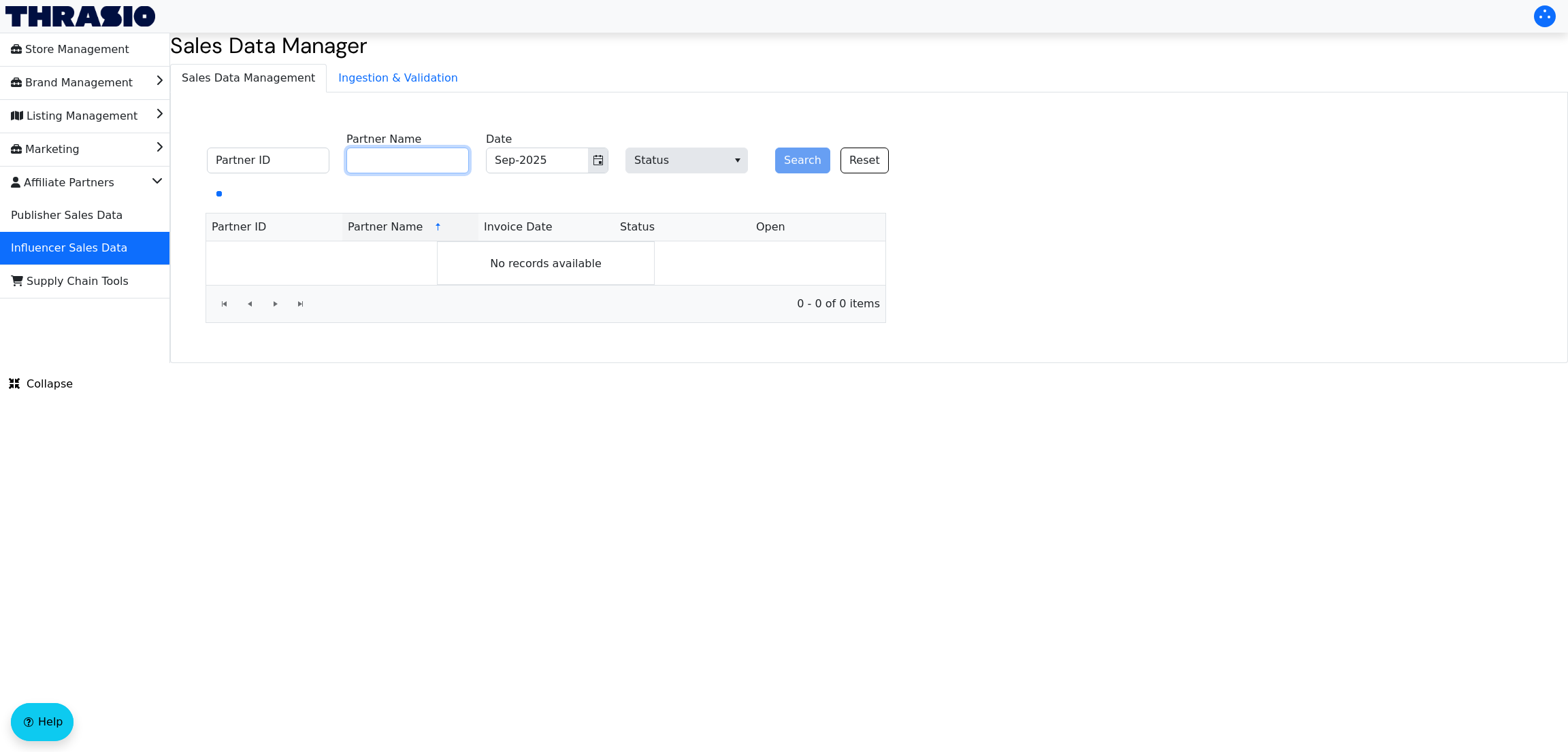
click at [441, 171] on input "Partner Name" at bounding box center [407, 160] width 122 height 26
type input "Danielle Santana"
click at [801, 154] on button "Search" at bounding box center [803, 160] width 55 height 26
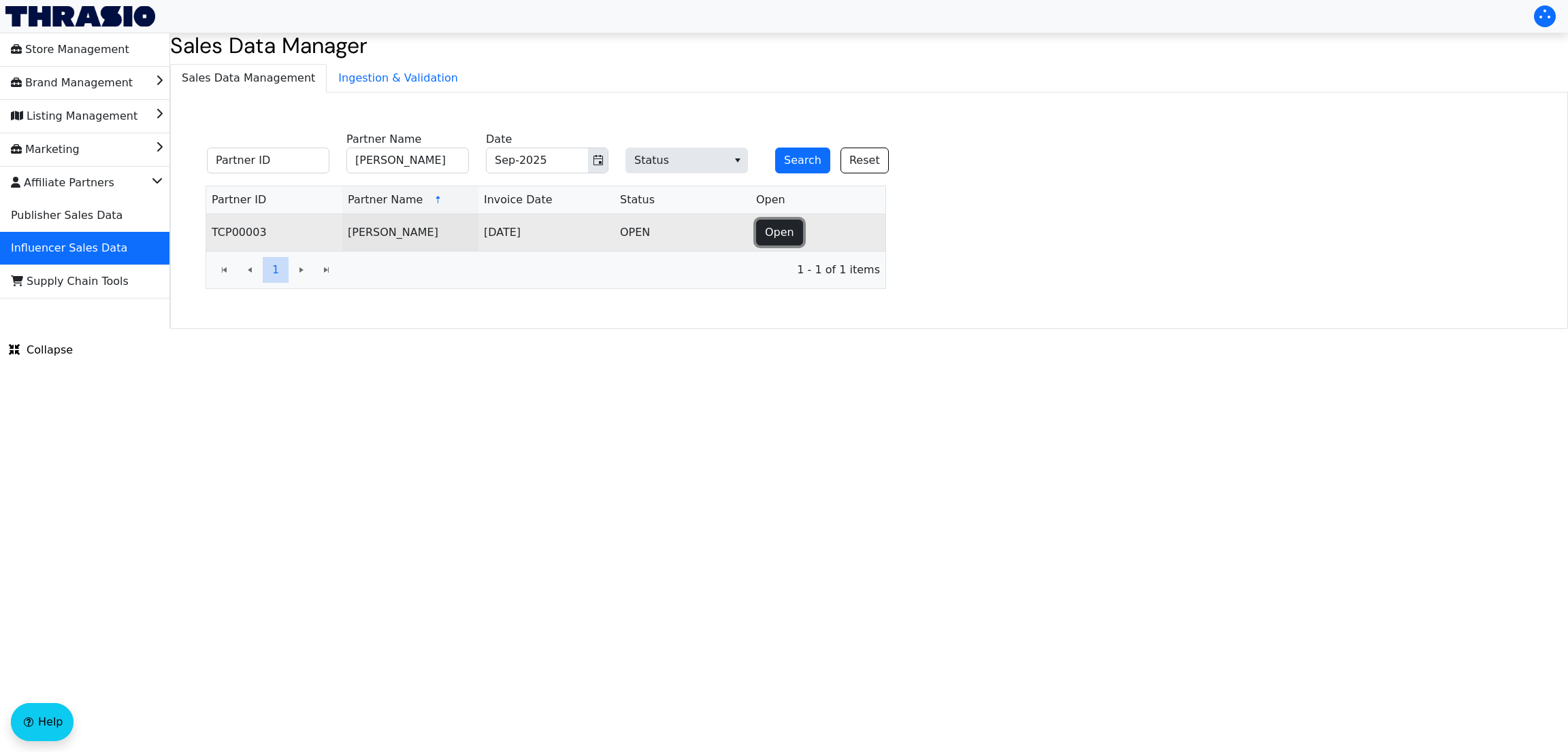
click at [775, 238] on span "Open" at bounding box center [780, 232] width 29 height 17
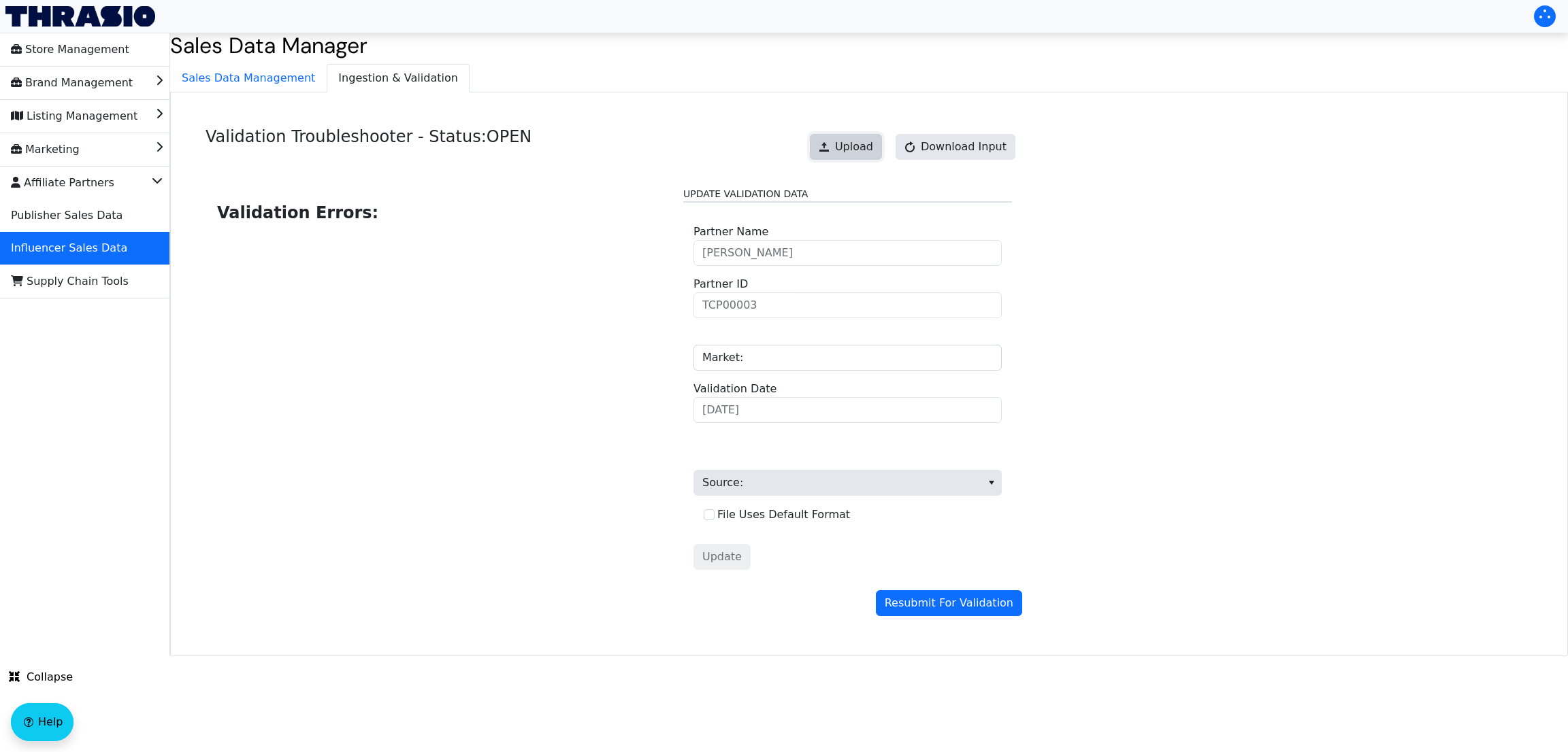
click at [843, 138] on button "Upload" at bounding box center [846, 147] width 72 height 26
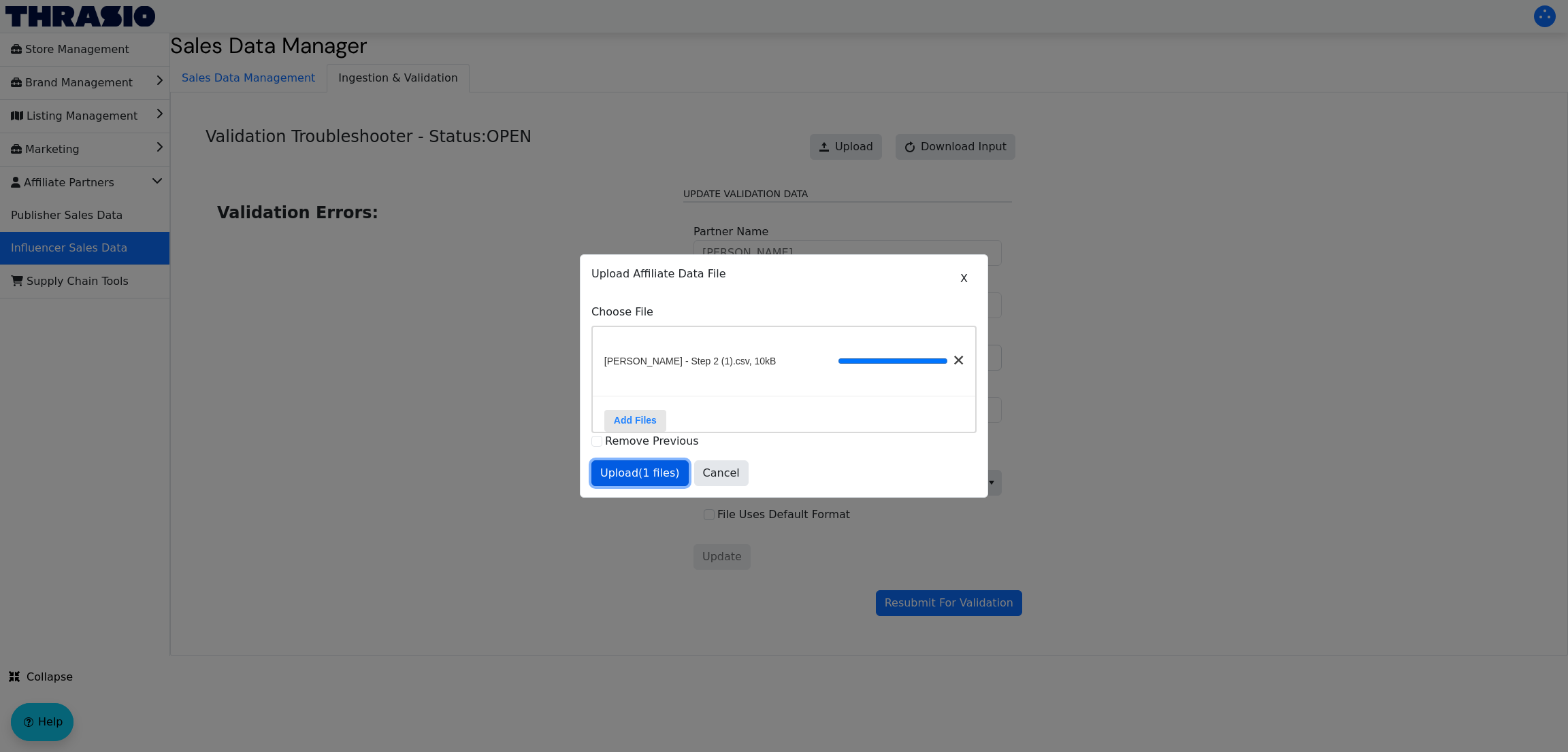
click at [618, 482] on span "Upload (1 files)" at bounding box center [641, 473] width 80 height 17
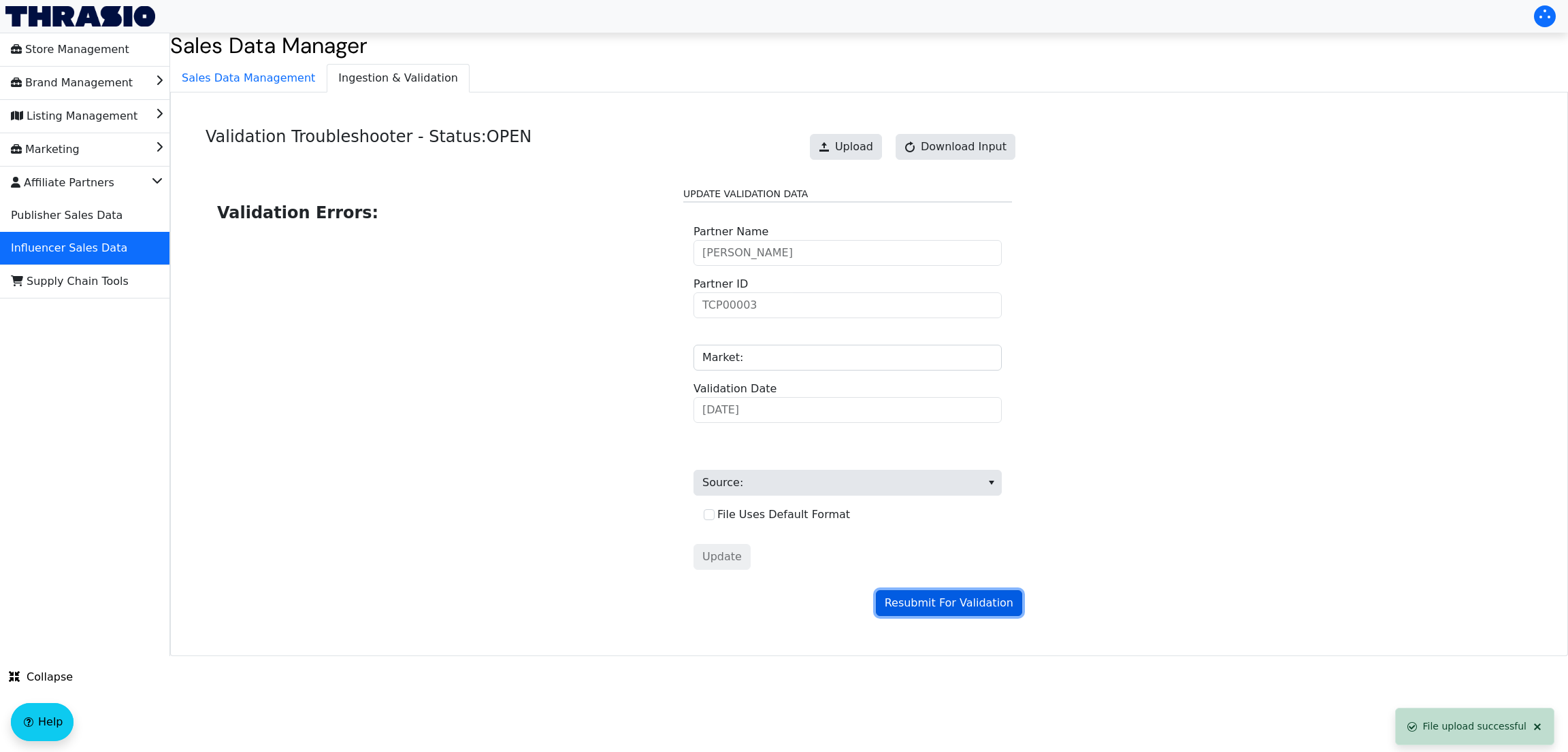
click at [916, 599] on span "Resubmit For Validation" at bounding box center [949, 603] width 128 height 17
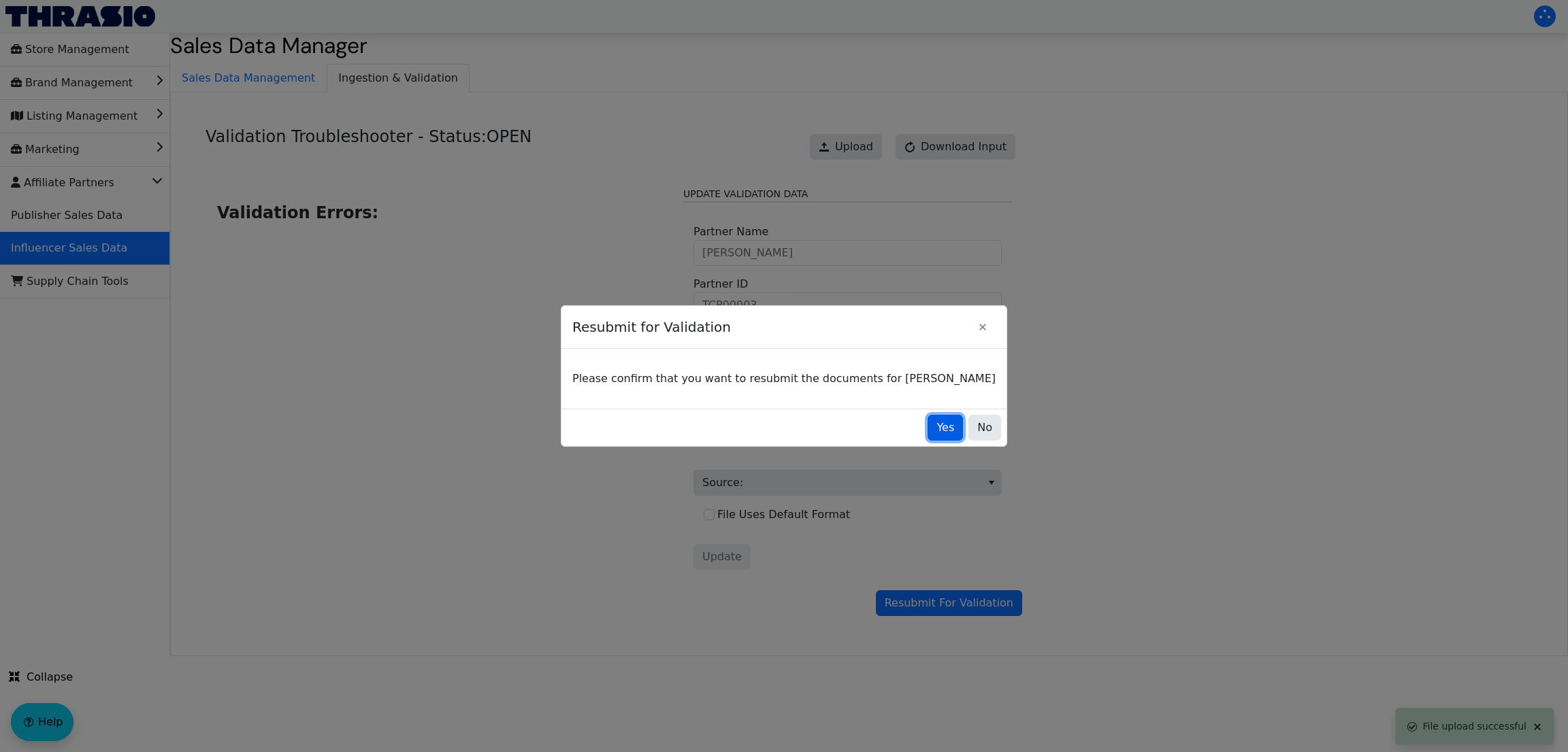
click at [937, 427] on span "Yes" at bounding box center [946, 427] width 17 height 17
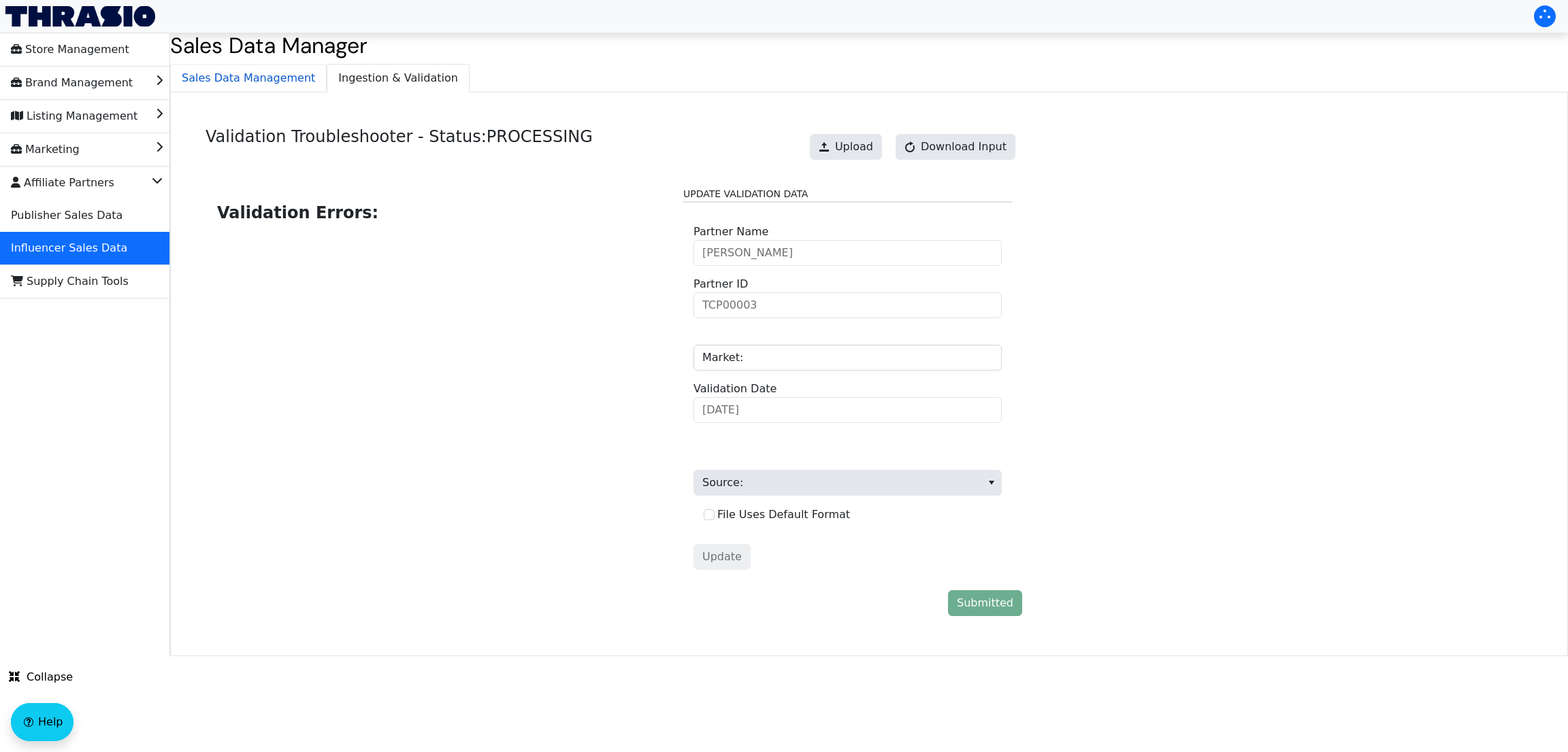
click at [229, 69] on span "Sales Data Management" at bounding box center [249, 79] width 156 height 27
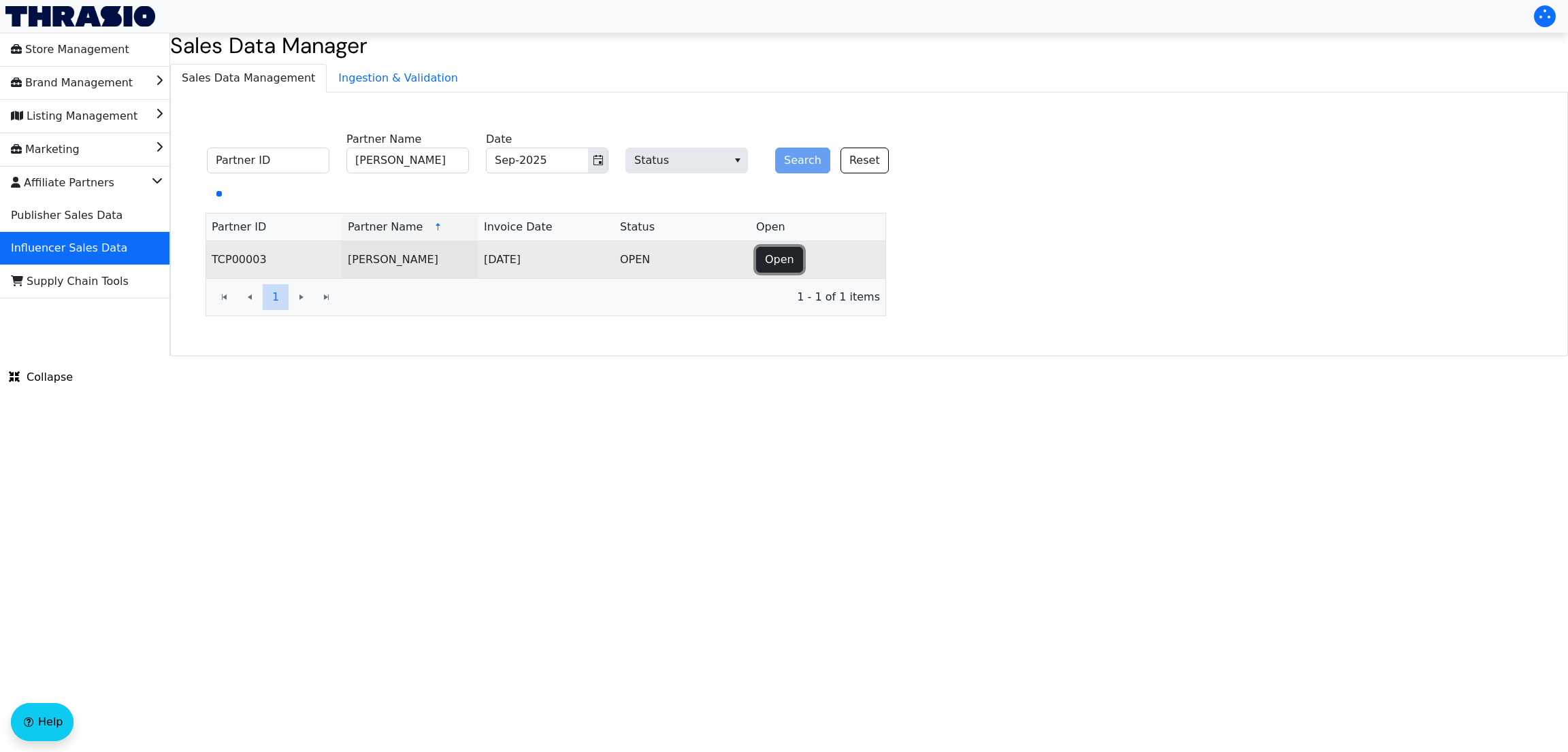
click at [784, 262] on span "Open" at bounding box center [780, 259] width 29 height 17
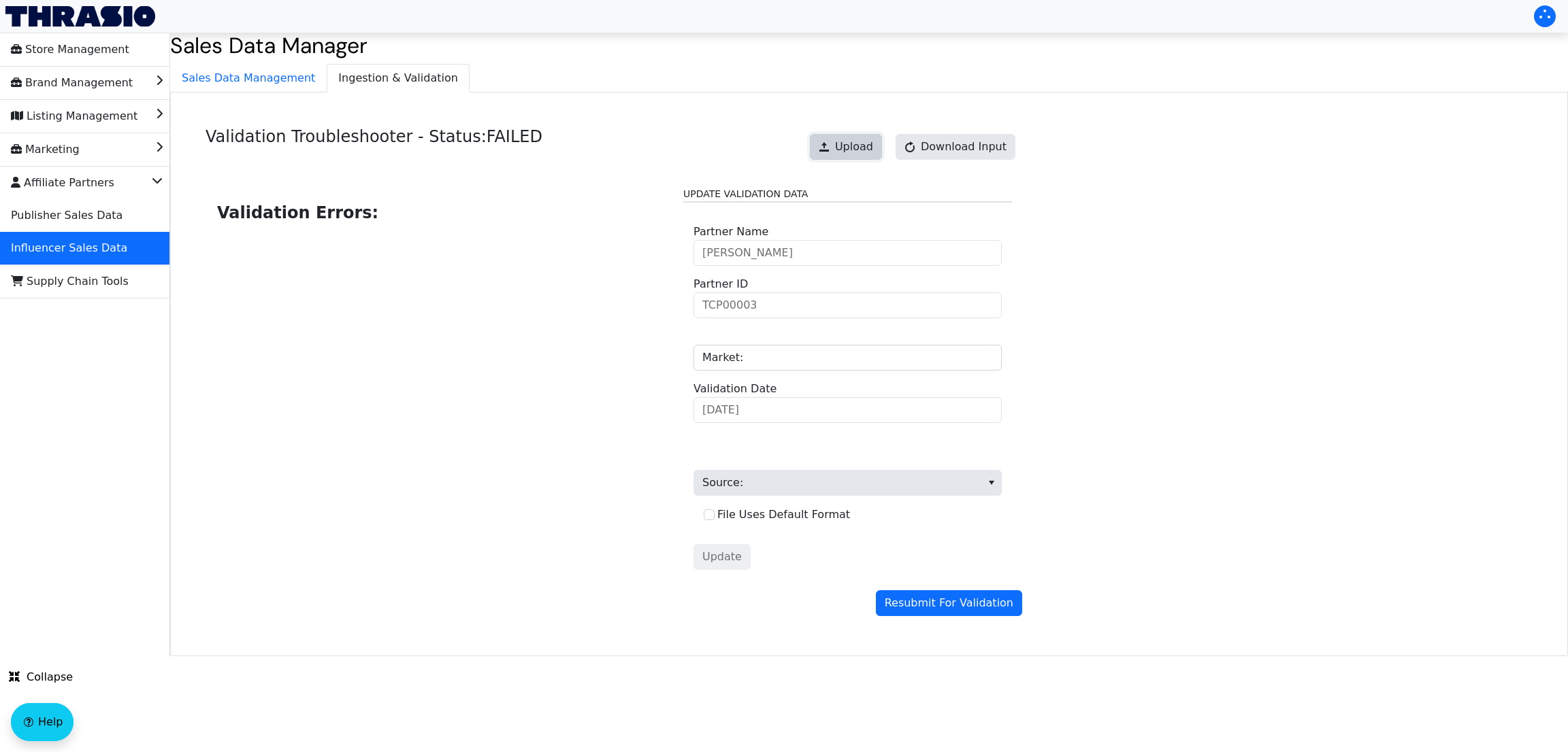
click at [845, 141] on button "Upload" at bounding box center [846, 147] width 72 height 26
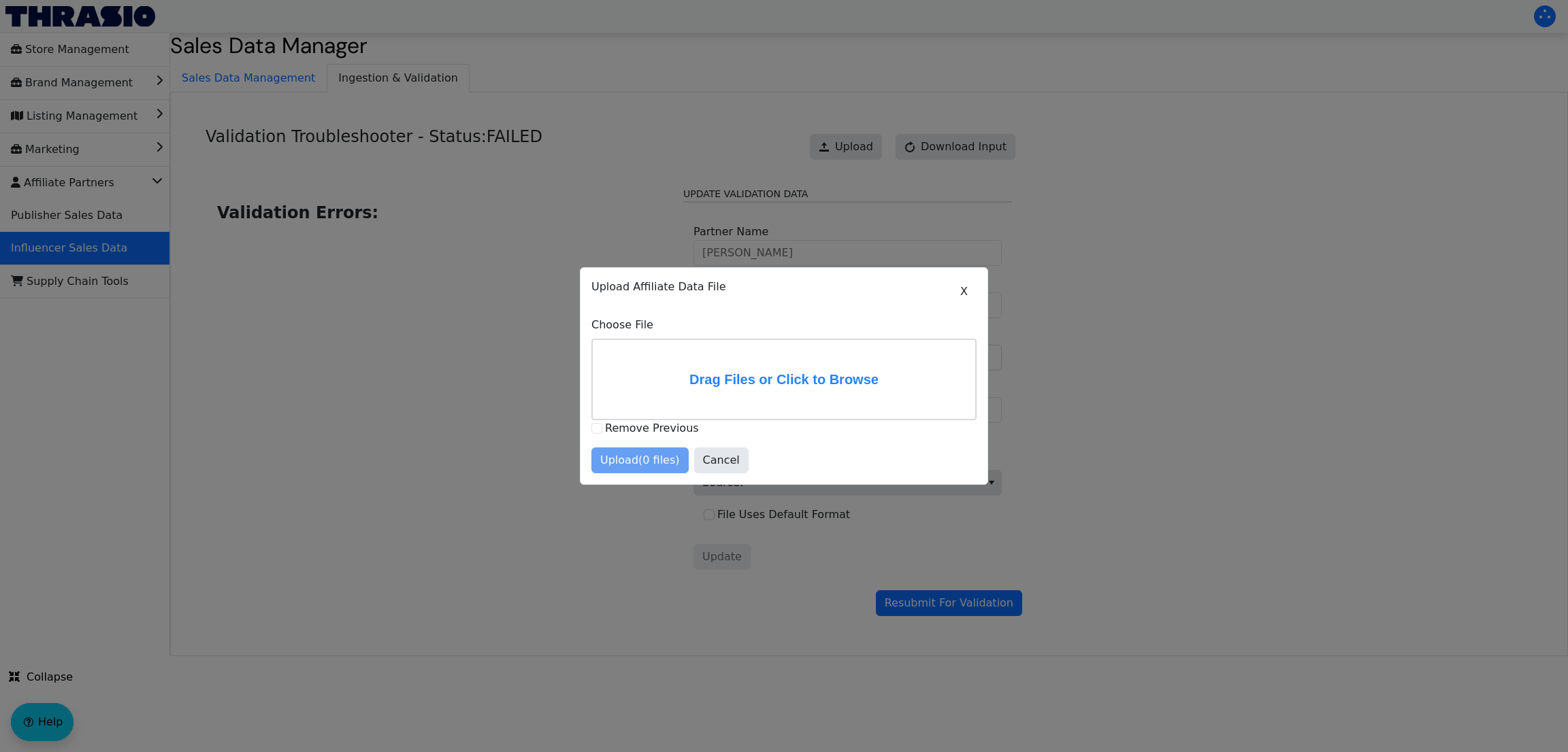
click at [858, 351] on label "Drag Files or Click to Browse" at bounding box center [784, 379] width 383 height 79
click at [0, 0] on input "Drag Files or Click to Browse" at bounding box center [0, 0] width 0 height 0
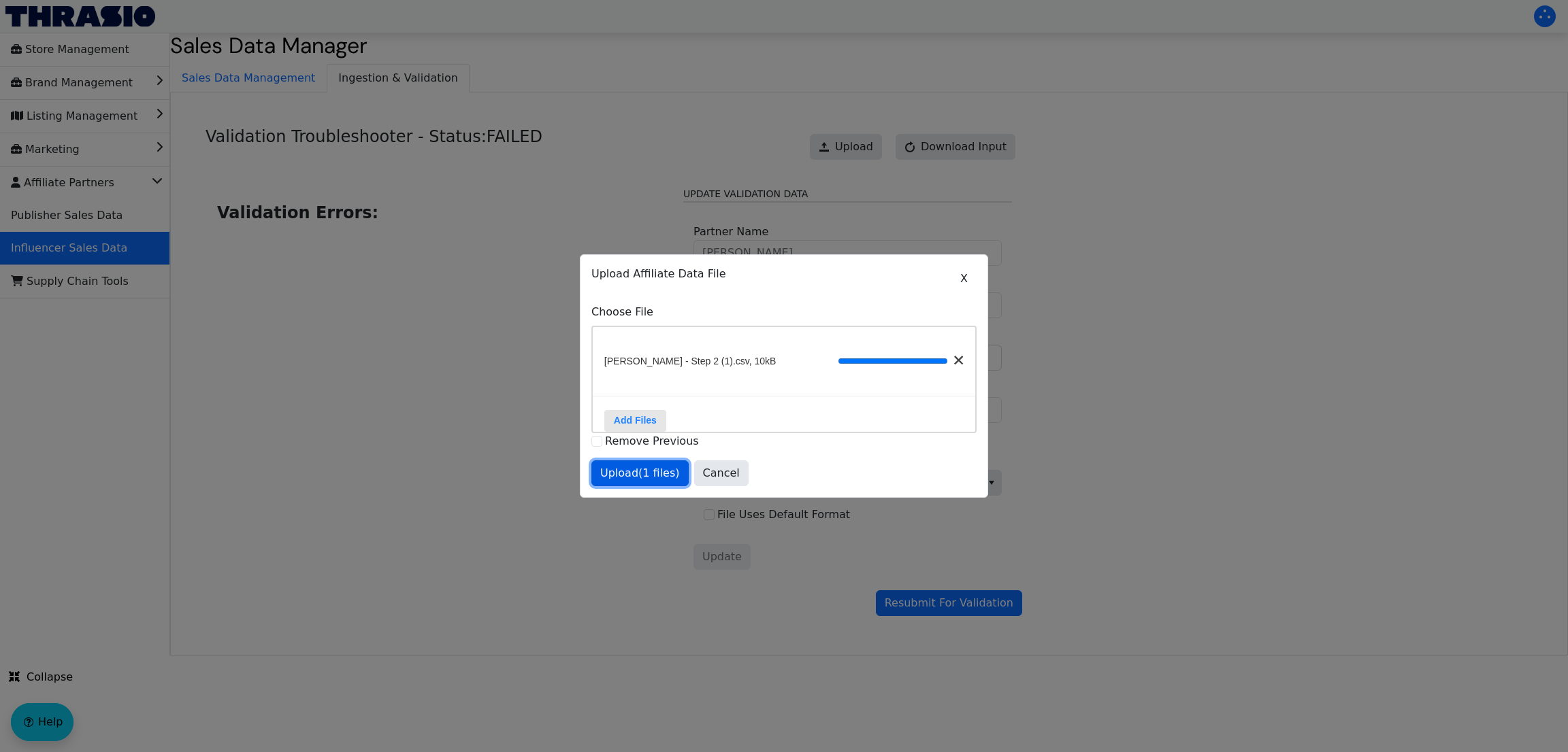
click at [641, 480] on span "Upload (1 files)" at bounding box center [641, 473] width 80 height 17
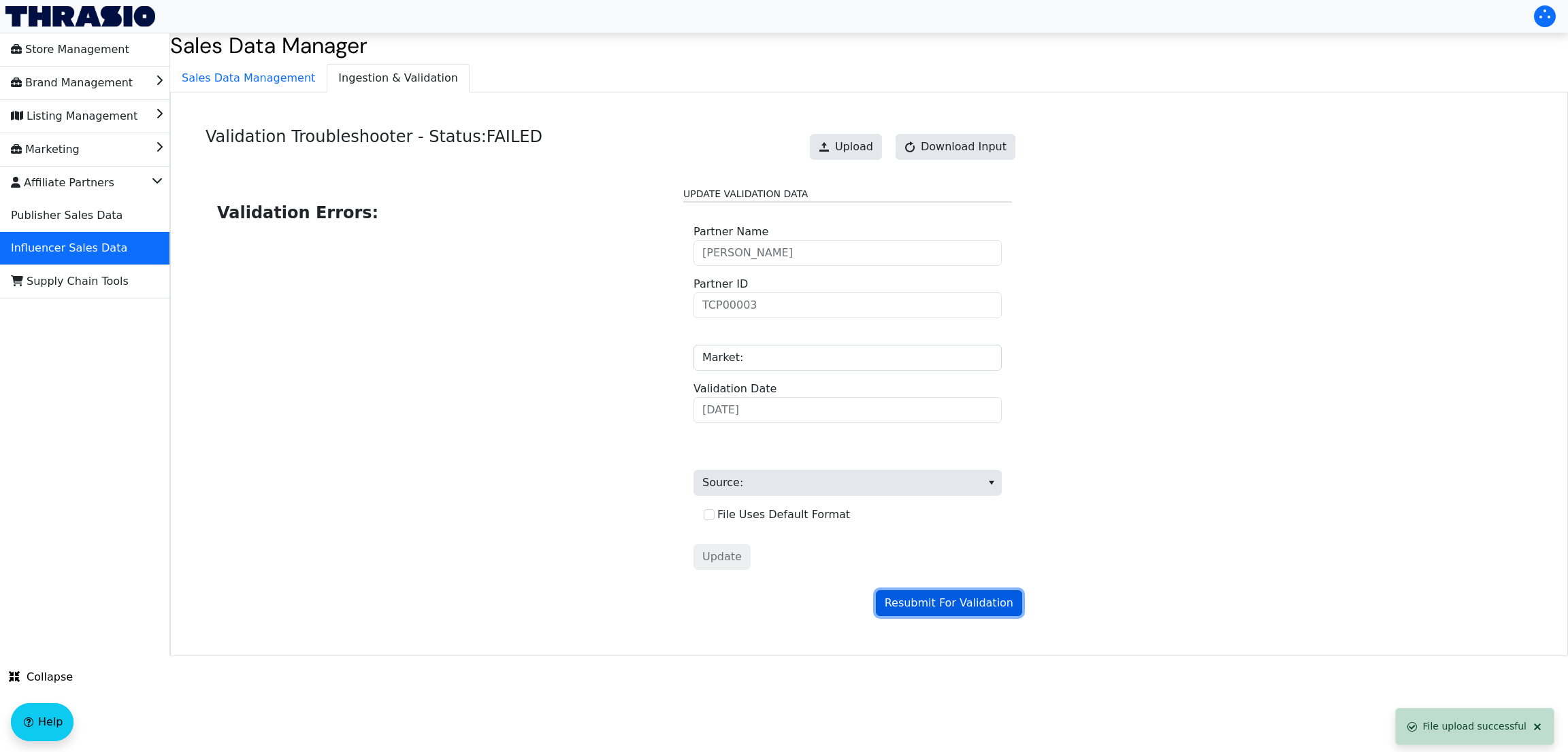
click at [1016, 604] on button "Resubmit For Validation" at bounding box center [949, 603] width 147 height 26
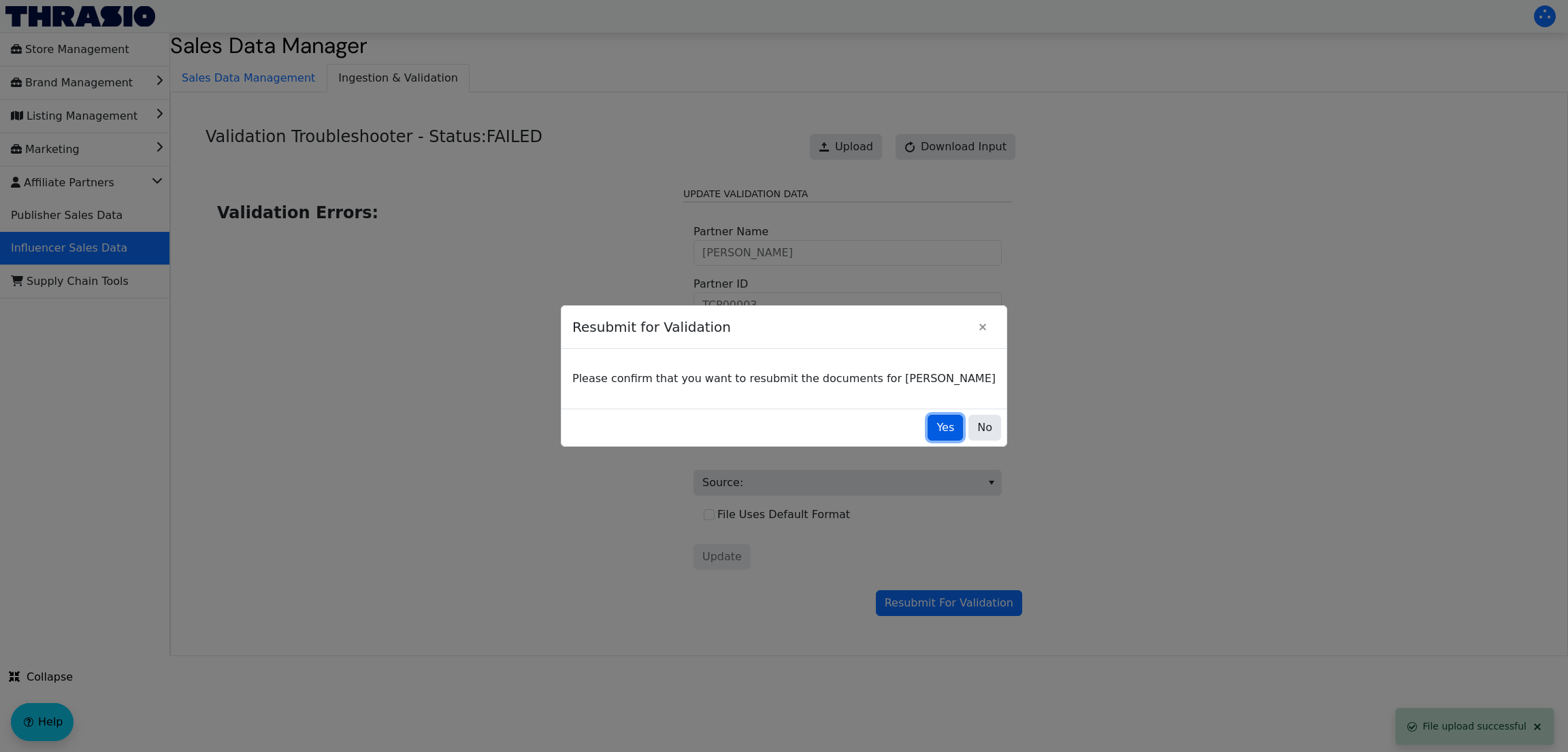
click at [927, 422] on button "Yes" at bounding box center [945, 427] width 35 height 26
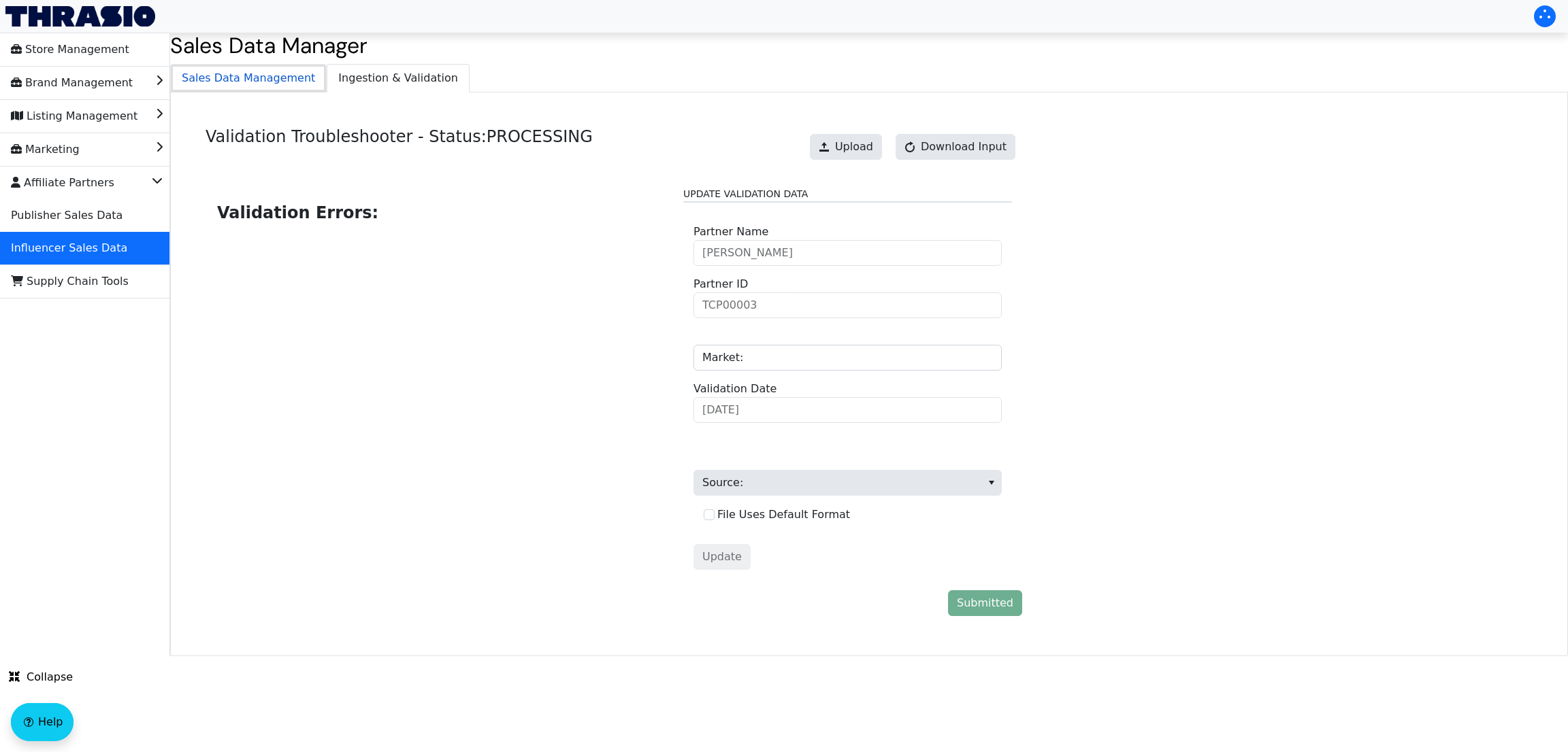
click at [263, 82] on span "Sales Data Management" at bounding box center [249, 79] width 156 height 27
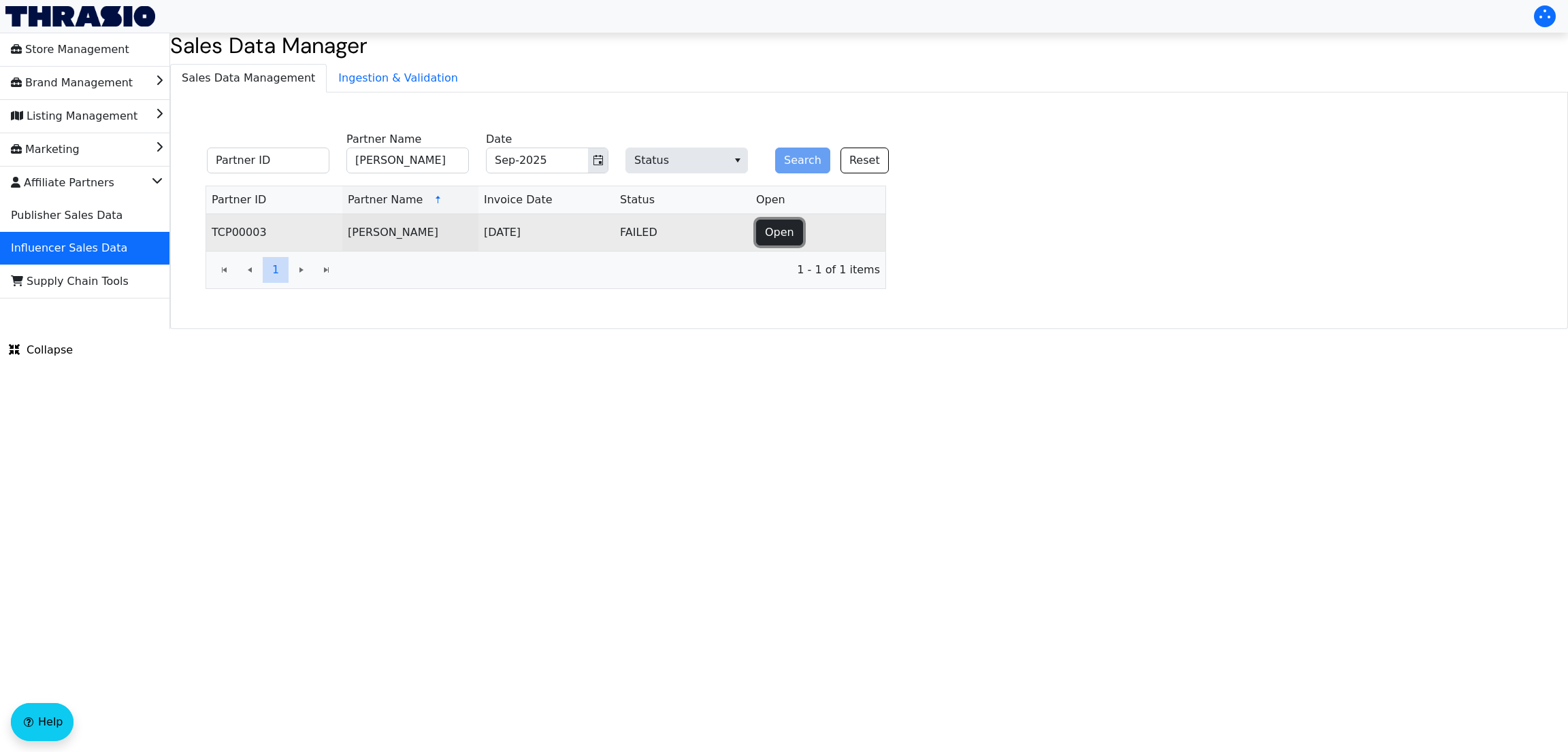
click at [771, 237] on span "Open" at bounding box center [780, 232] width 29 height 17
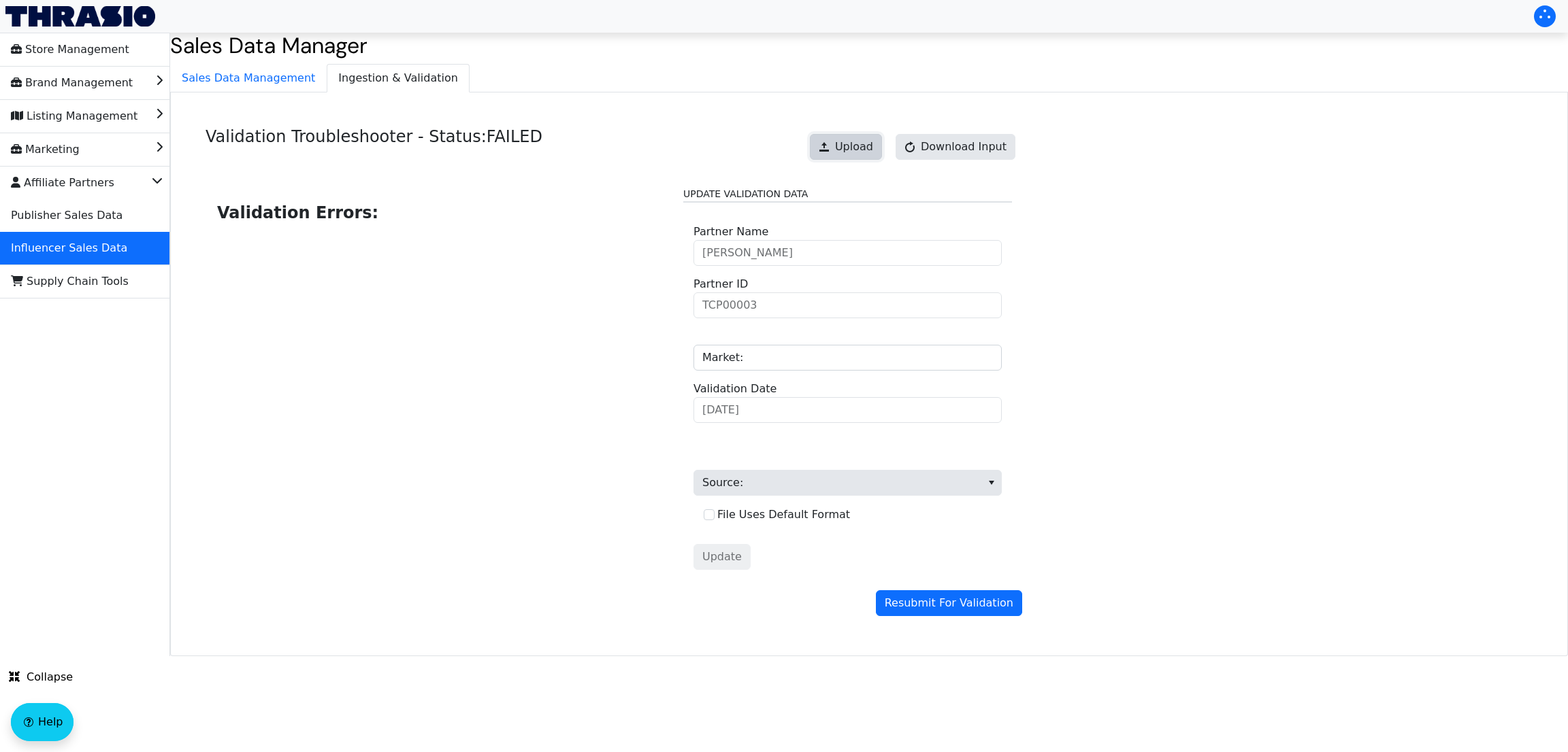
click at [844, 154] on button "Upload" at bounding box center [846, 147] width 72 height 26
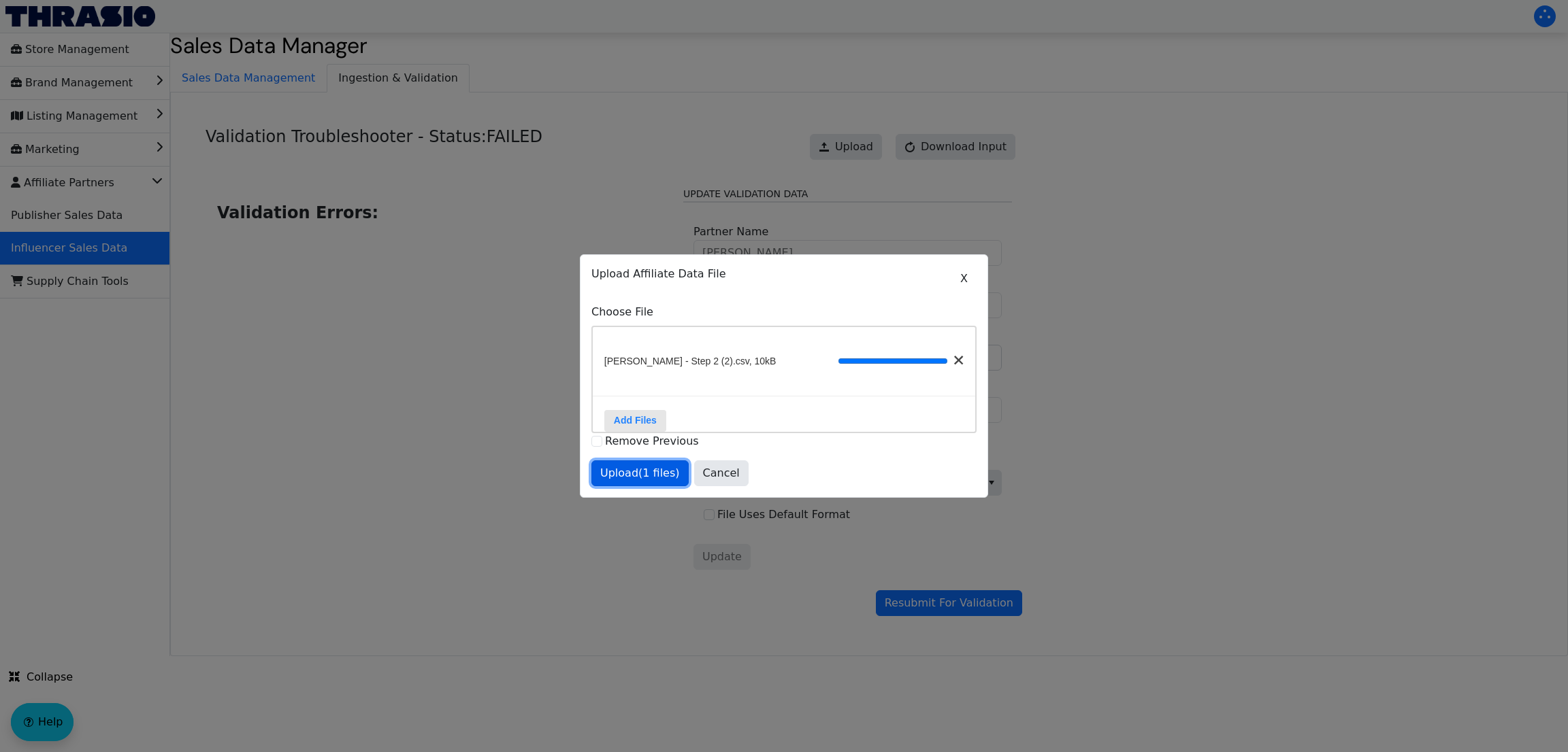
click at [648, 475] on span "Upload (1 files)" at bounding box center [641, 473] width 80 height 17
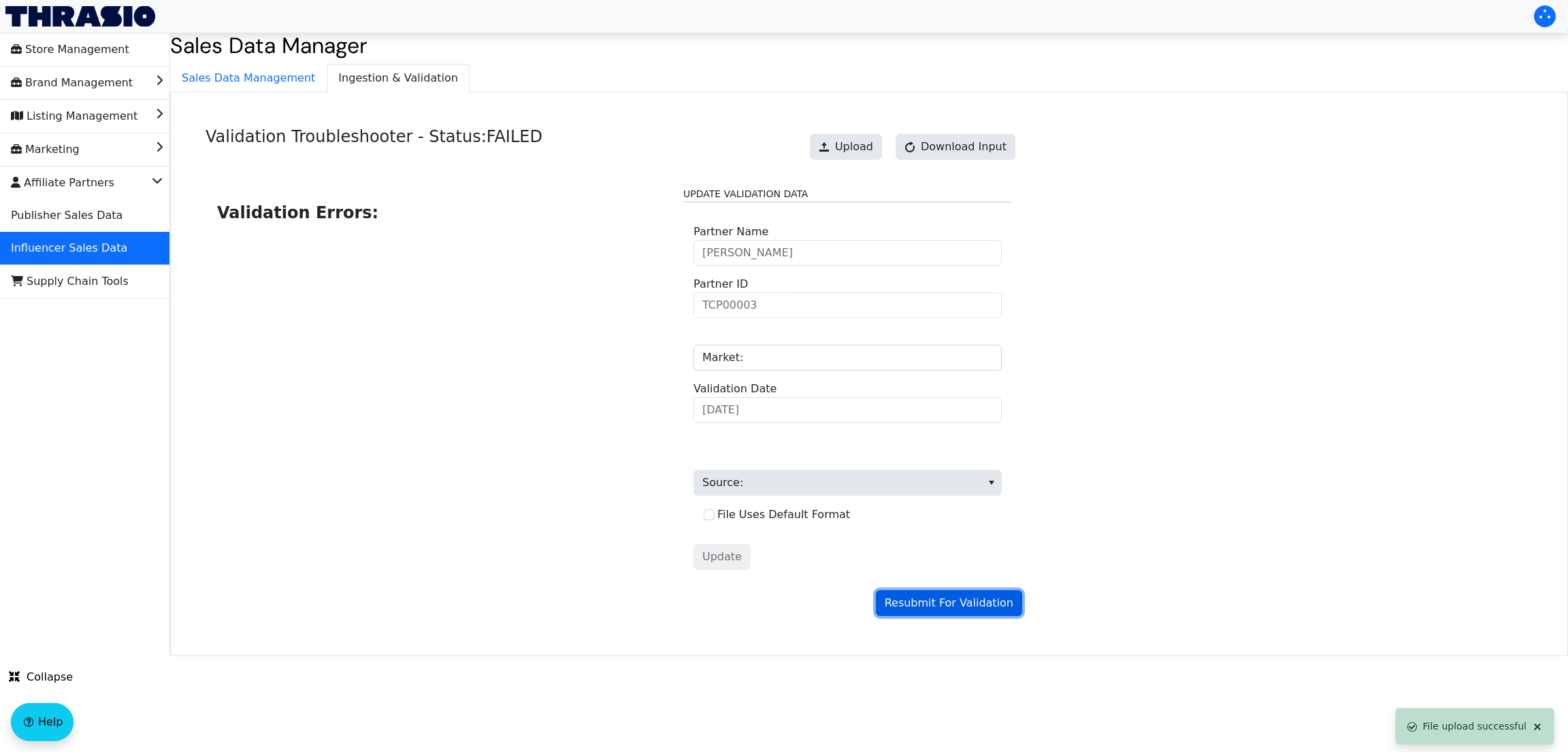
click at [953, 602] on span "Resubmit For Validation" at bounding box center [949, 603] width 128 height 17
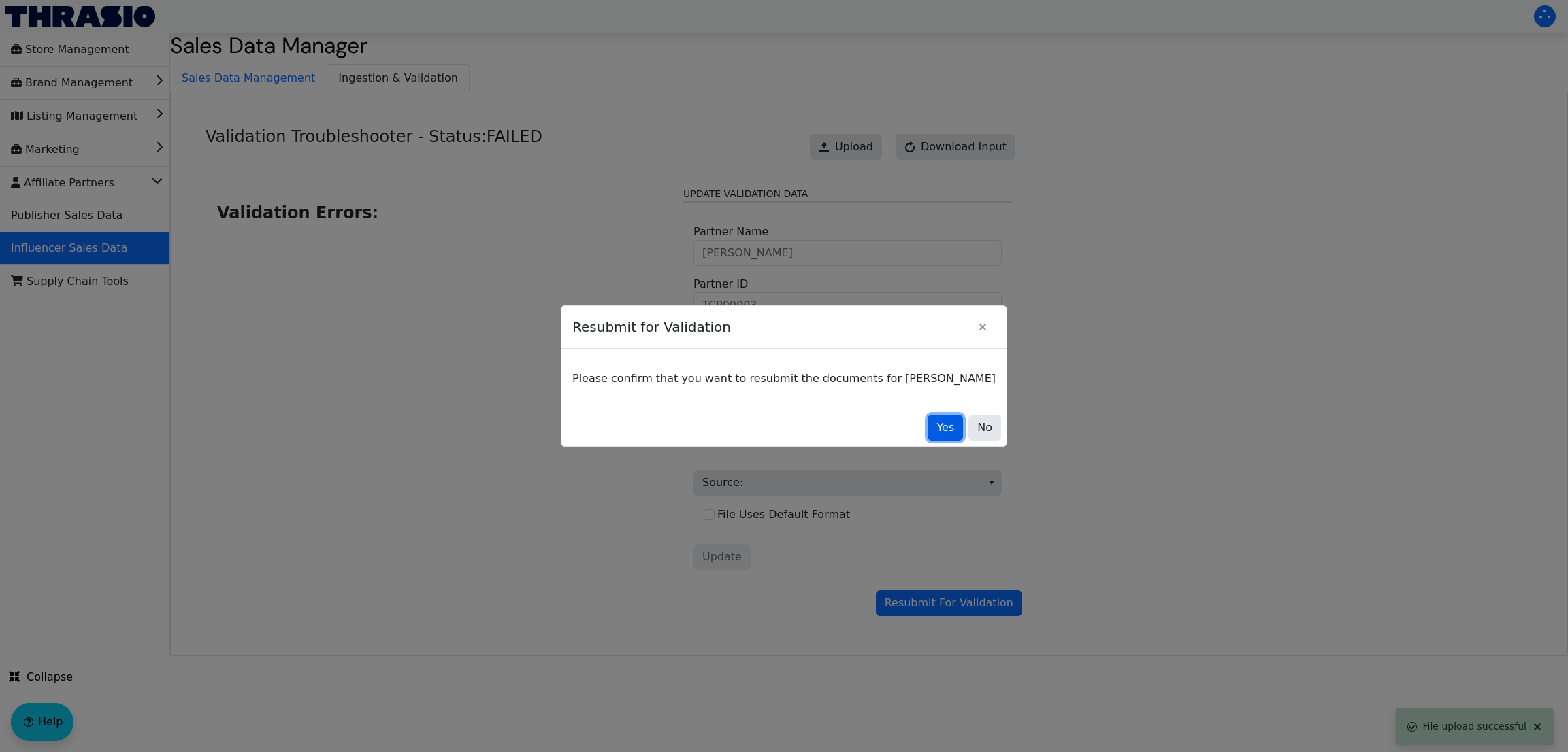
click at [927, 439] on button "Yes" at bounding box center [945, 427] width 35 height 26
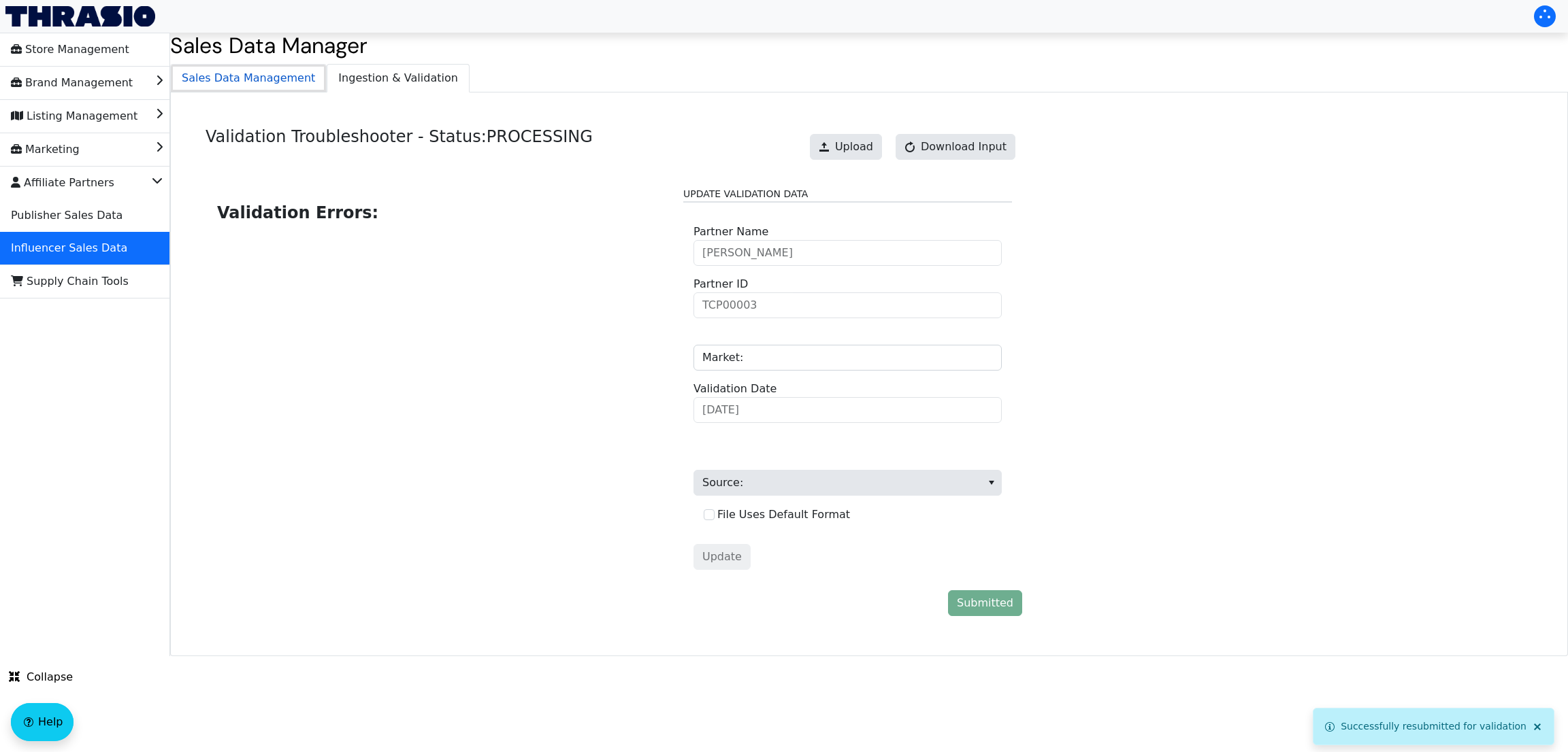
click at [219, 79] on span "Sales Data Management" at bounding box center [249, 79] width 156 height 27
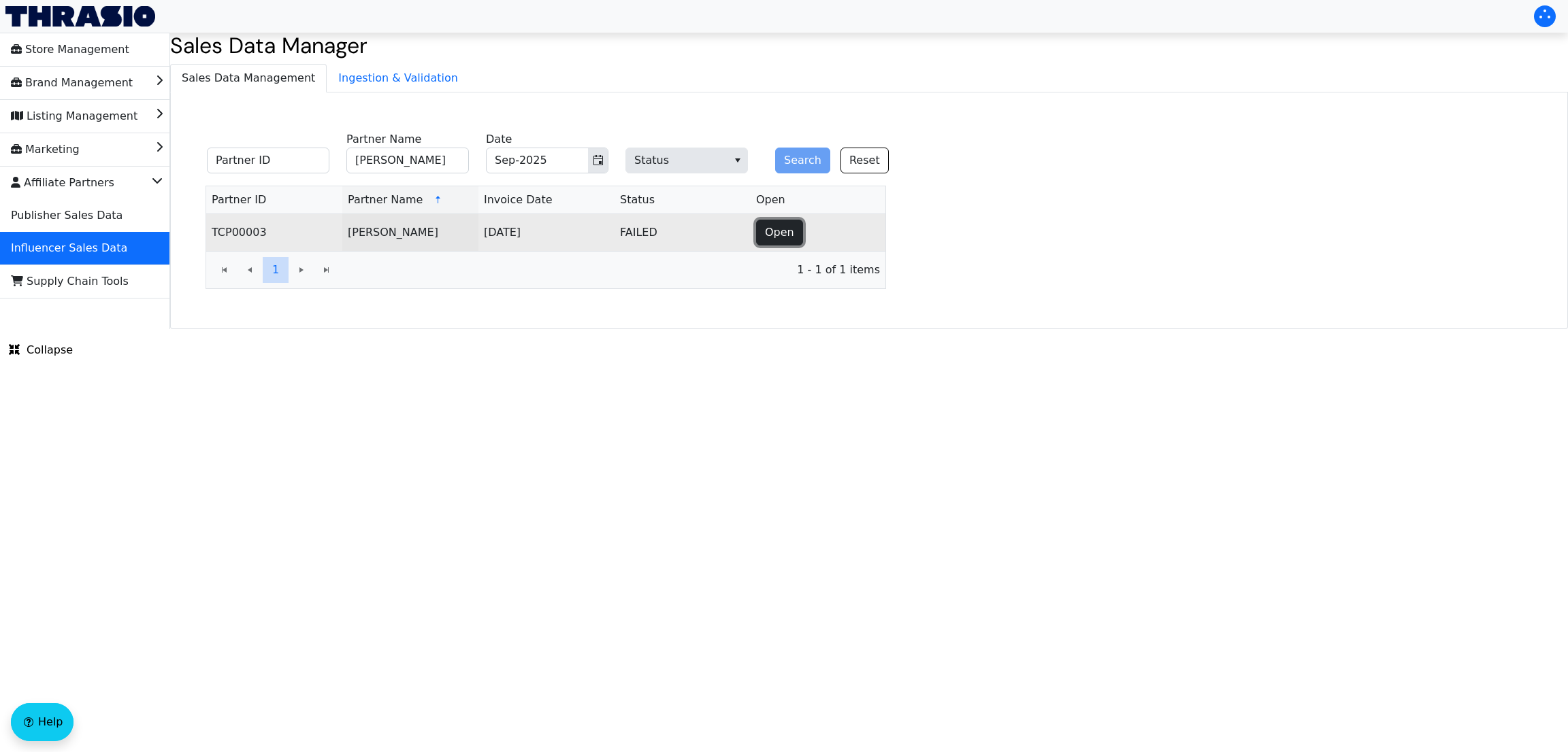
click at [779, 226] on span "Open" at bounding box center [780, 232] width 29 height 17
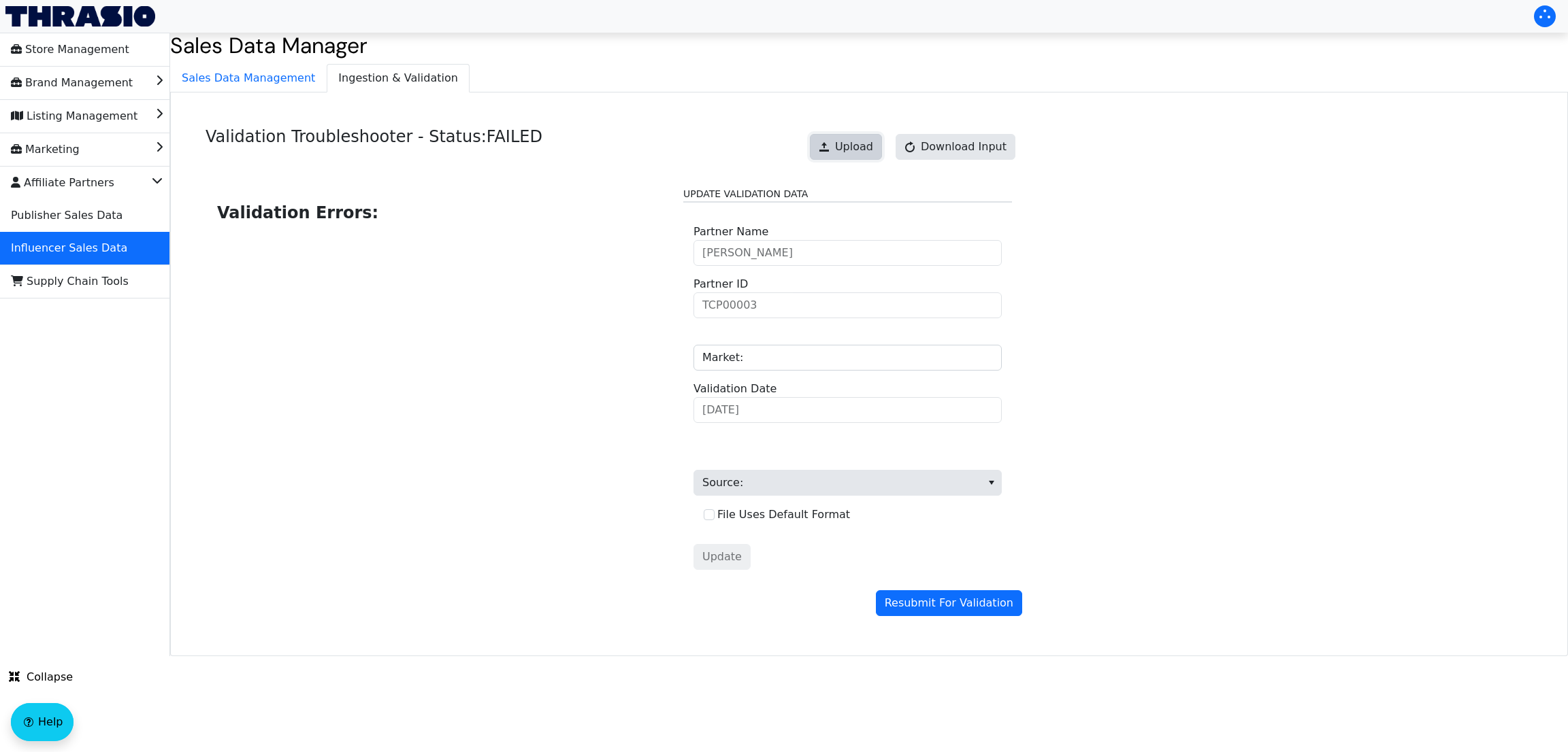
click at [859, 142] on span "Upload" at bounding box center [854, 147] width 38 height 17
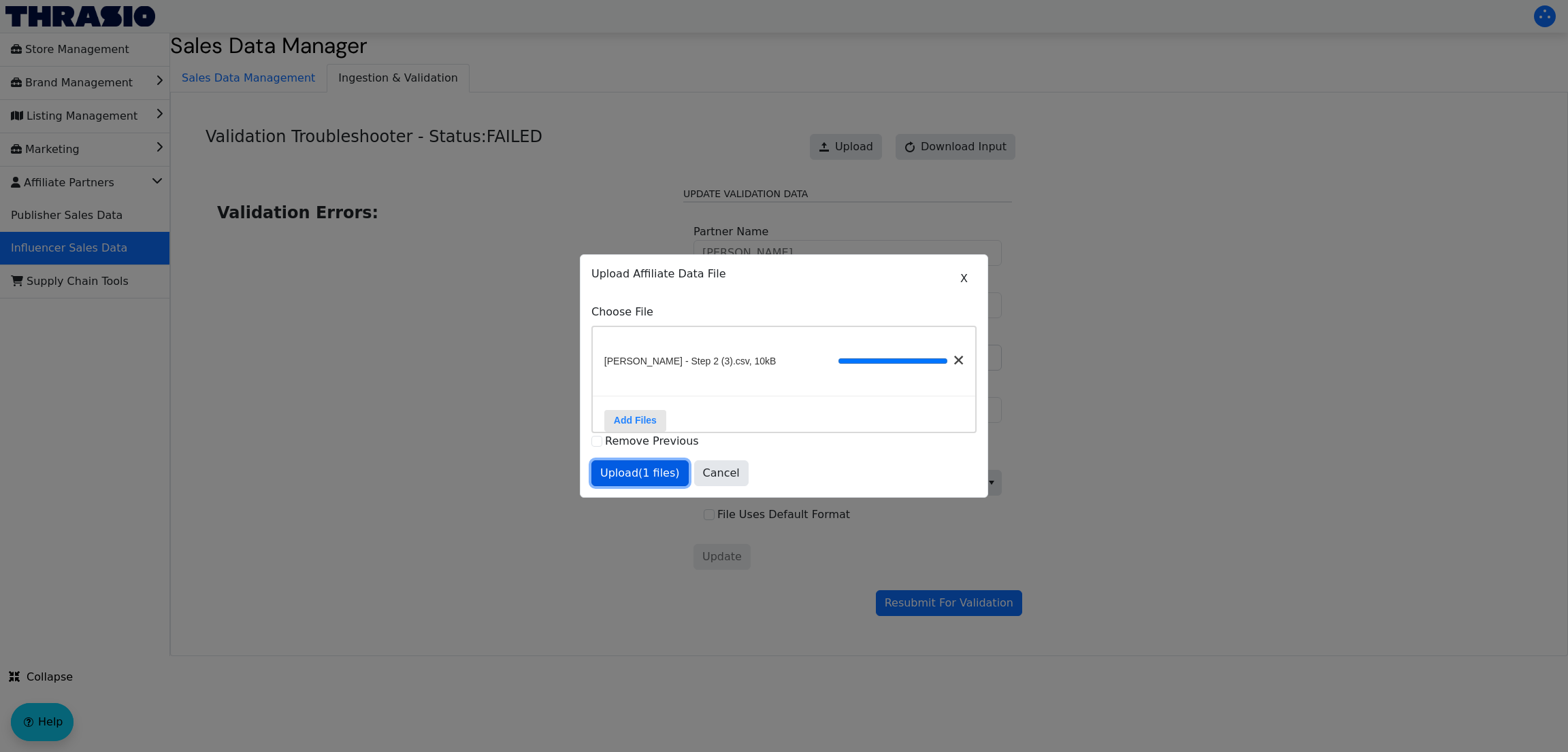
click at [638, 482] on span "Upload (1 files)" at bounding box center [641, 473] width 80 height 17
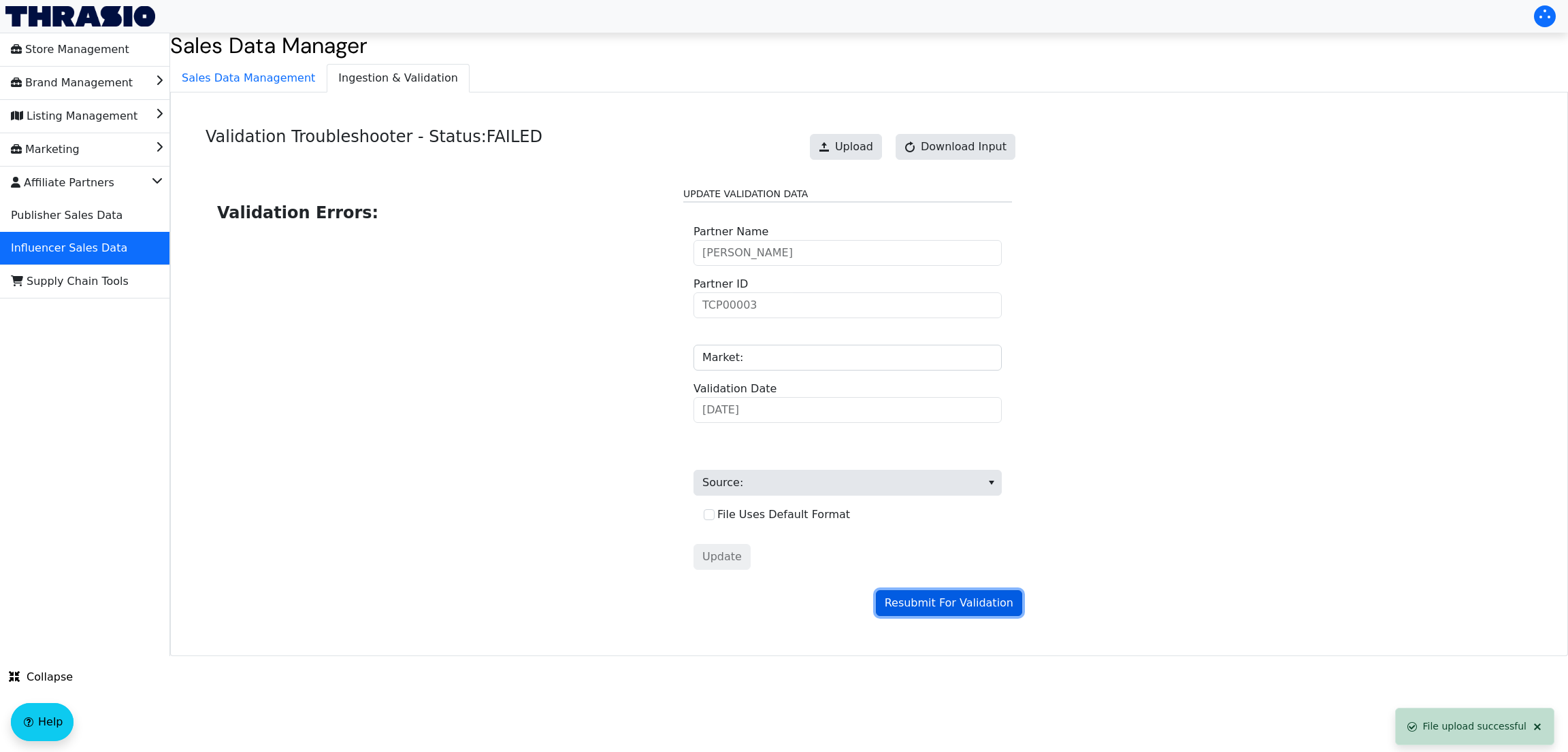
click at [912, 598] on span "Resubmit For Validation" at bounding box center [949, 603] width 128 height 17
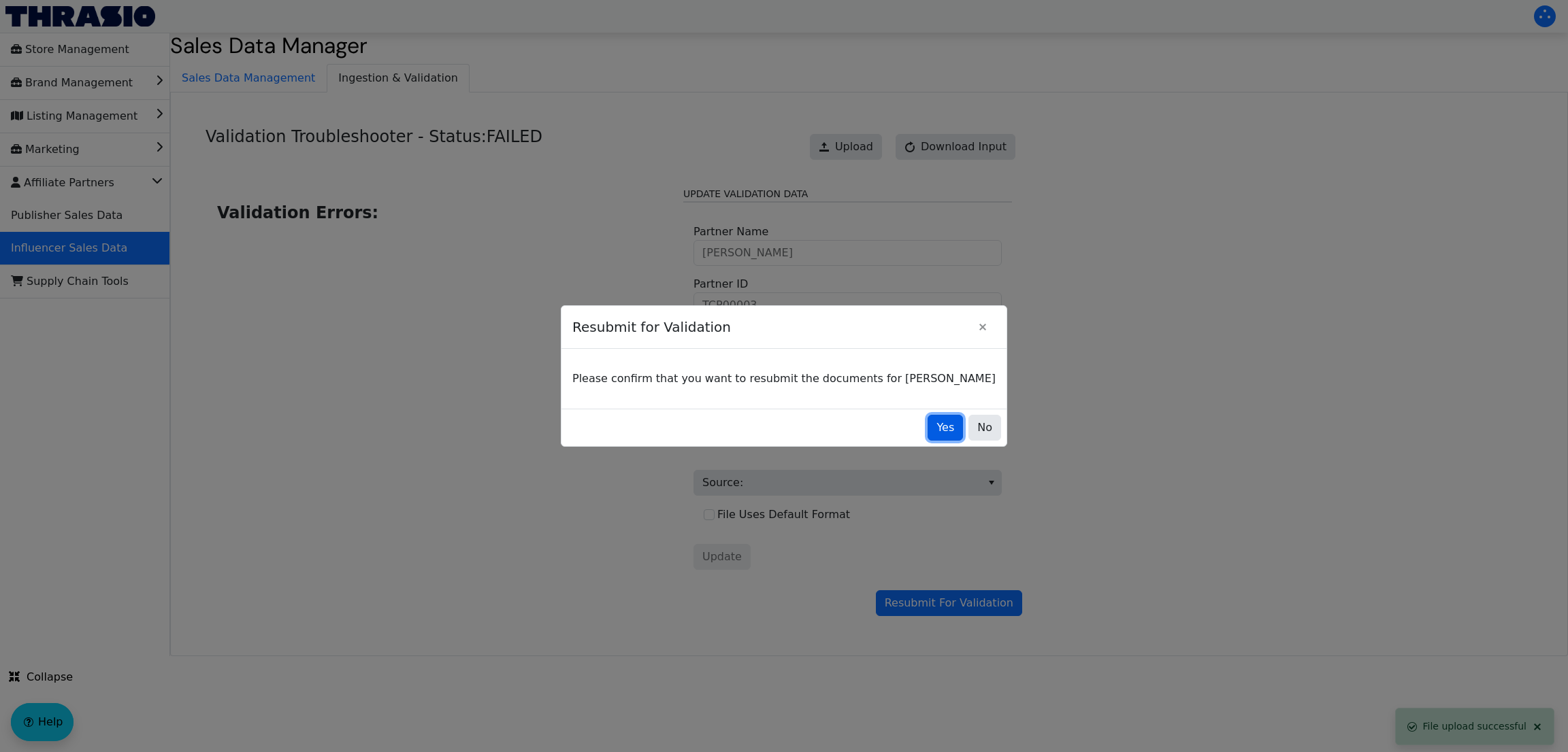
click at [937, 428] on span "Yes" at bounding box center [946, 427] width 17 height 17
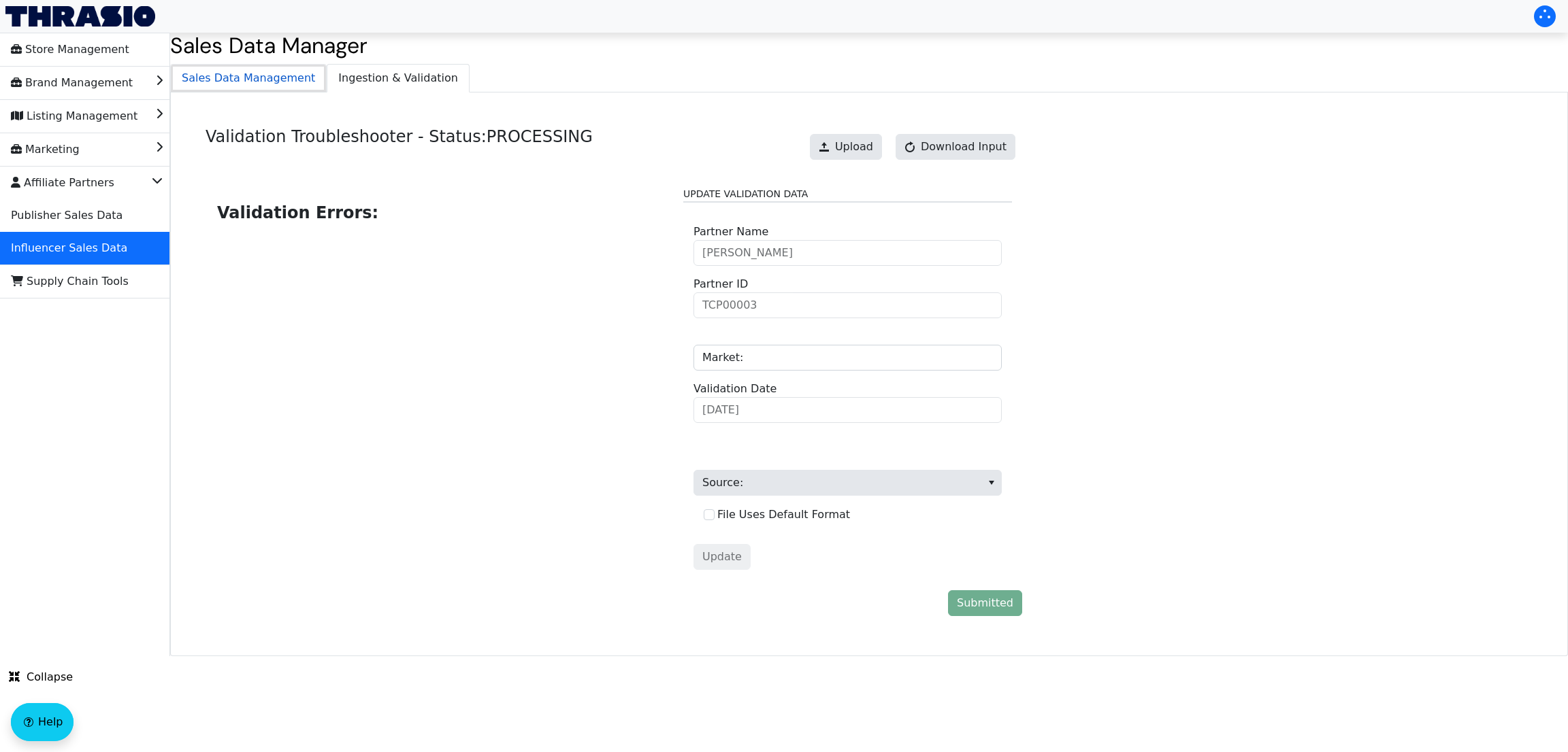
click at [287, 76] on span "Sales Data Management" at bounding box center [249, 79] width 156 height 27
